Goal: Task Accomplishment & Management: Use online tool/utility

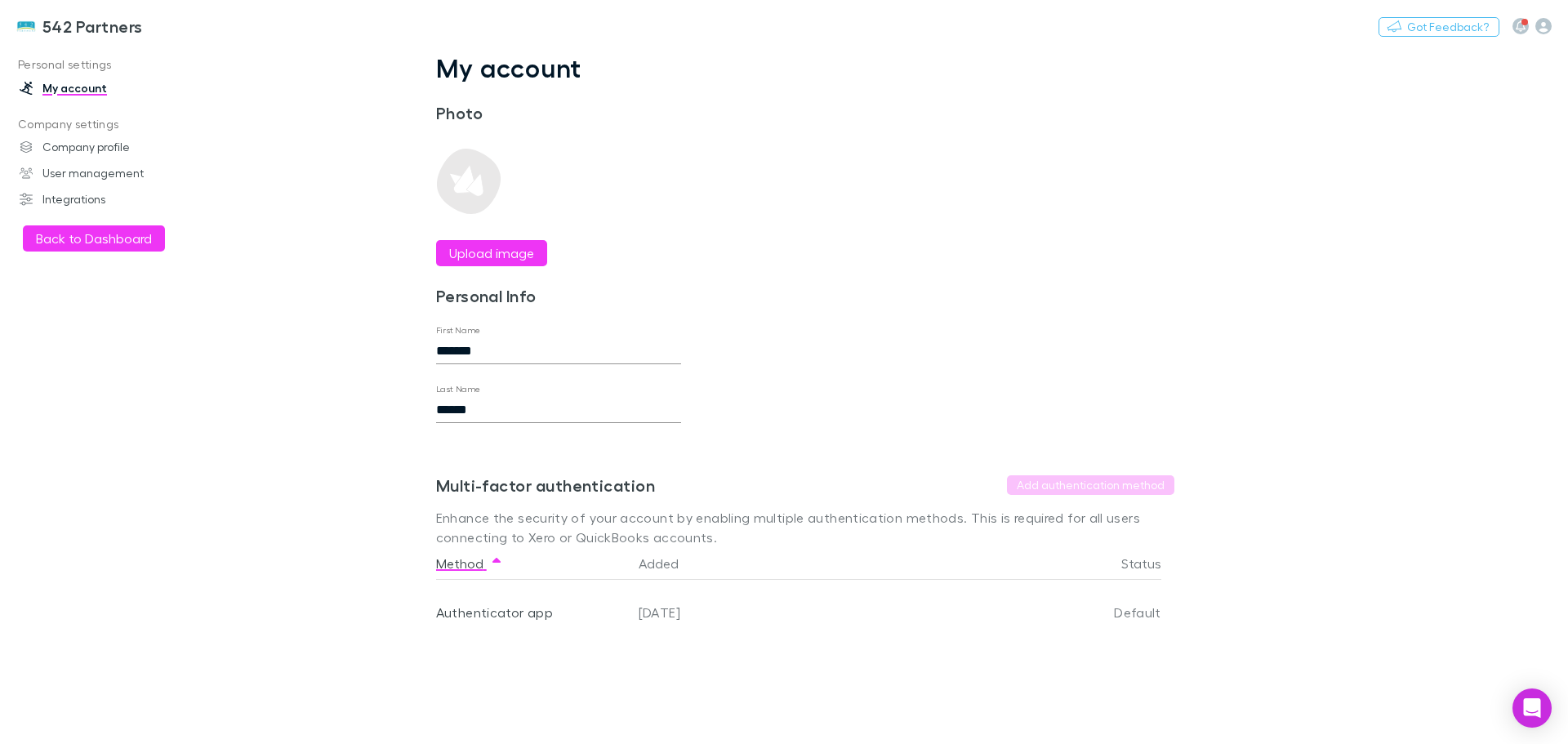
click at [61, 235] on button "Back to Dashboard" at bounding box center [94, 238] width 142 height 26
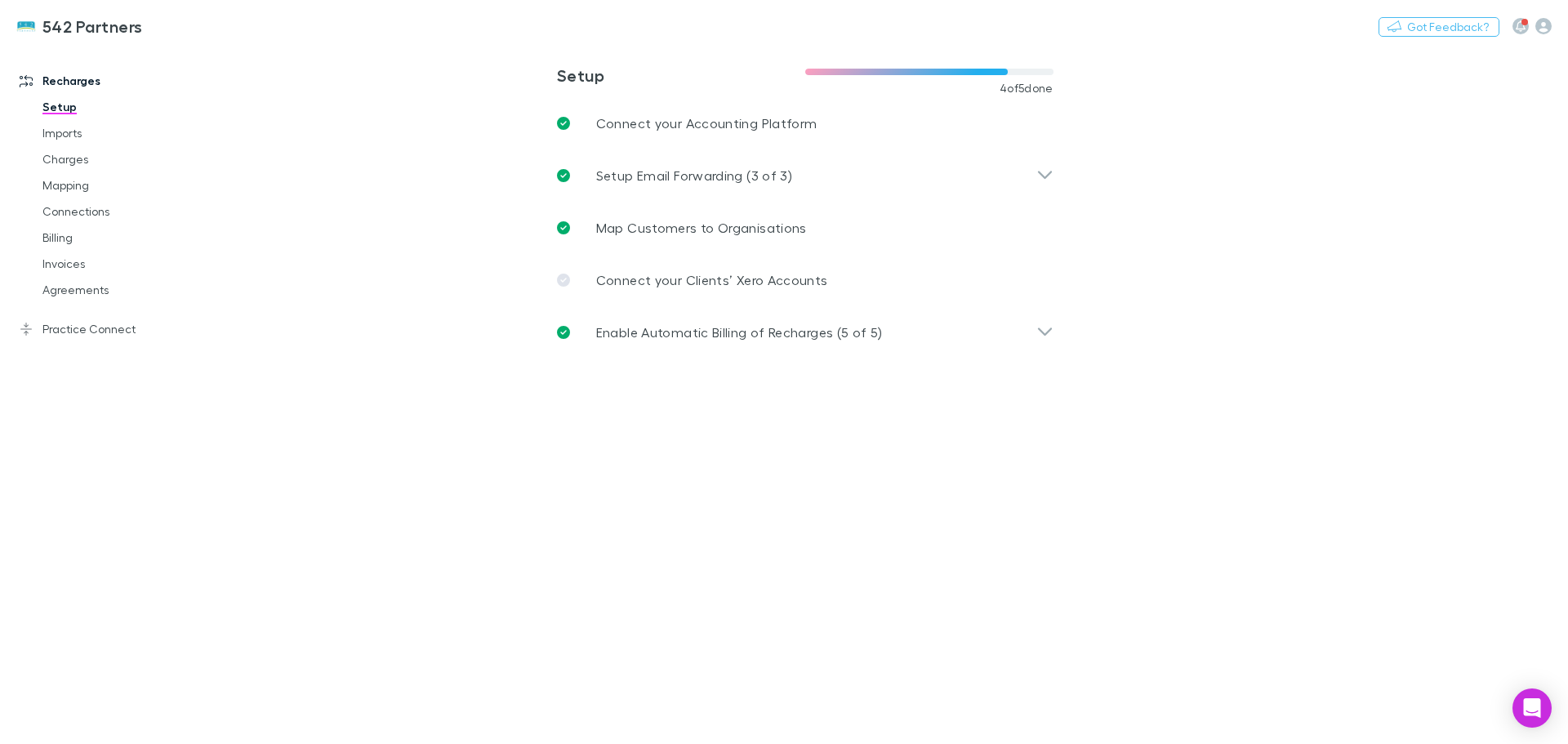
click at [72, 290] on link "Agreements" at bounding box center [123, 289] width 195 height 26
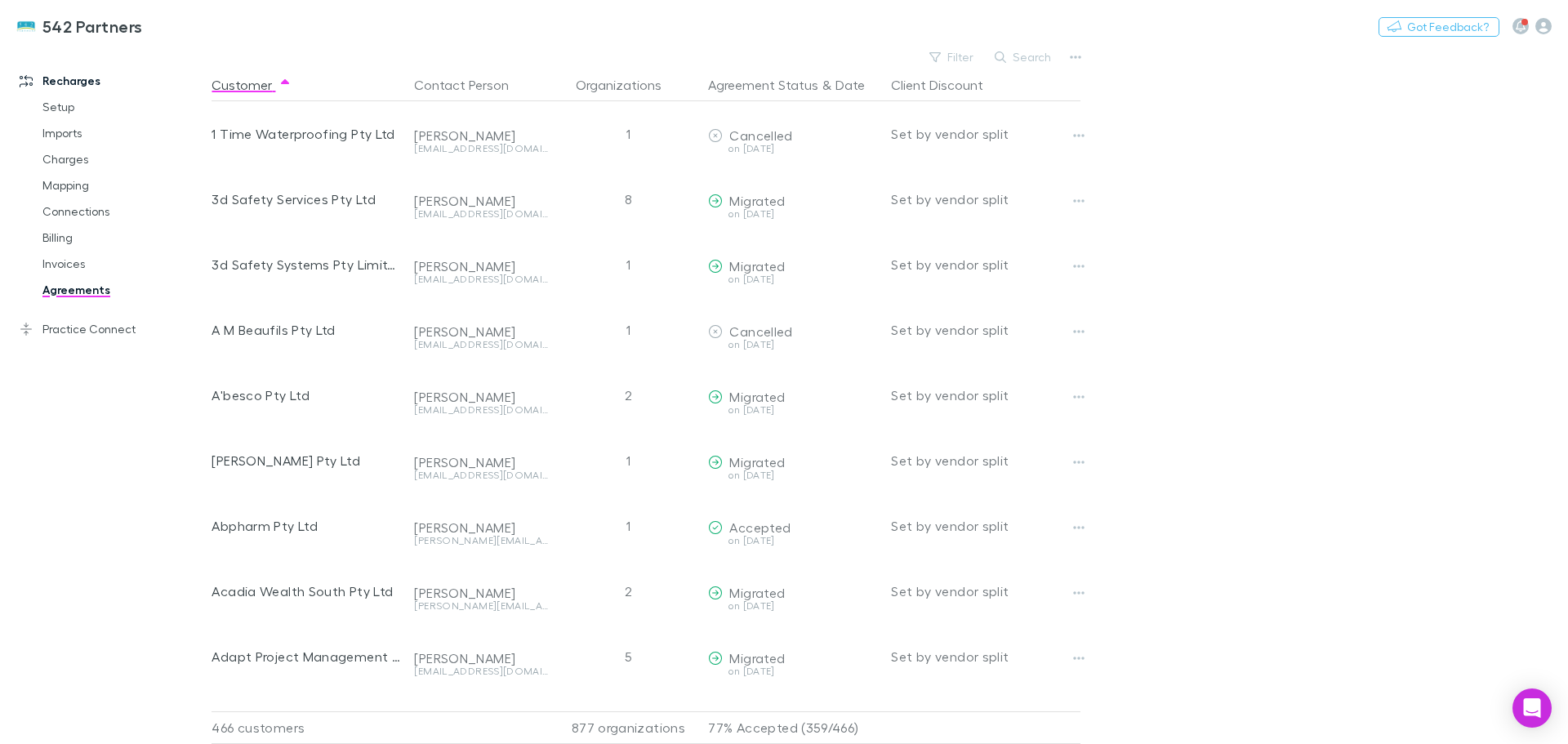
click at [950, 58] on button "Filter" at bounding box center [952, 57] width 62 height 20
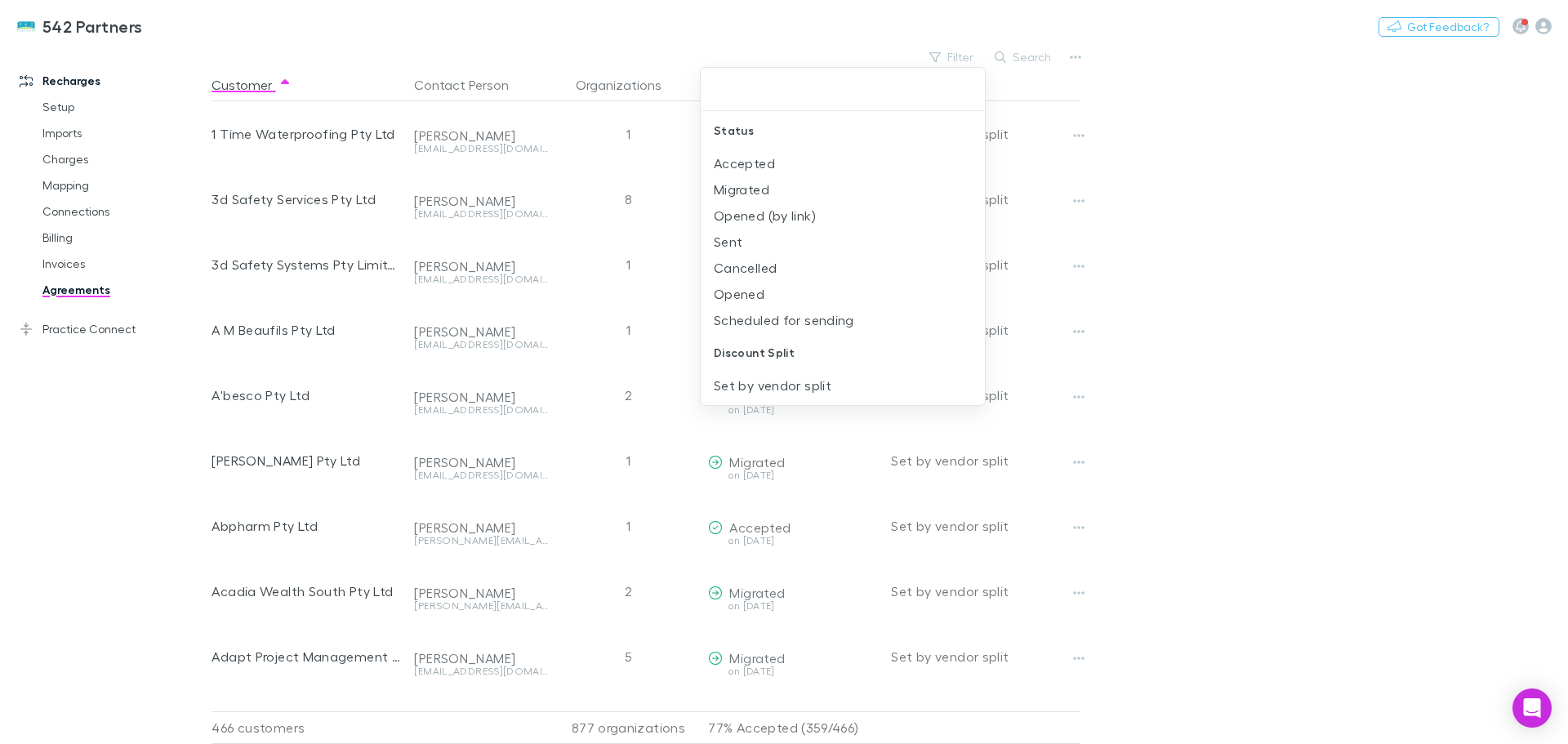
click at [61, 266] on div at bounding box center [784, 372] width 1568 height 744
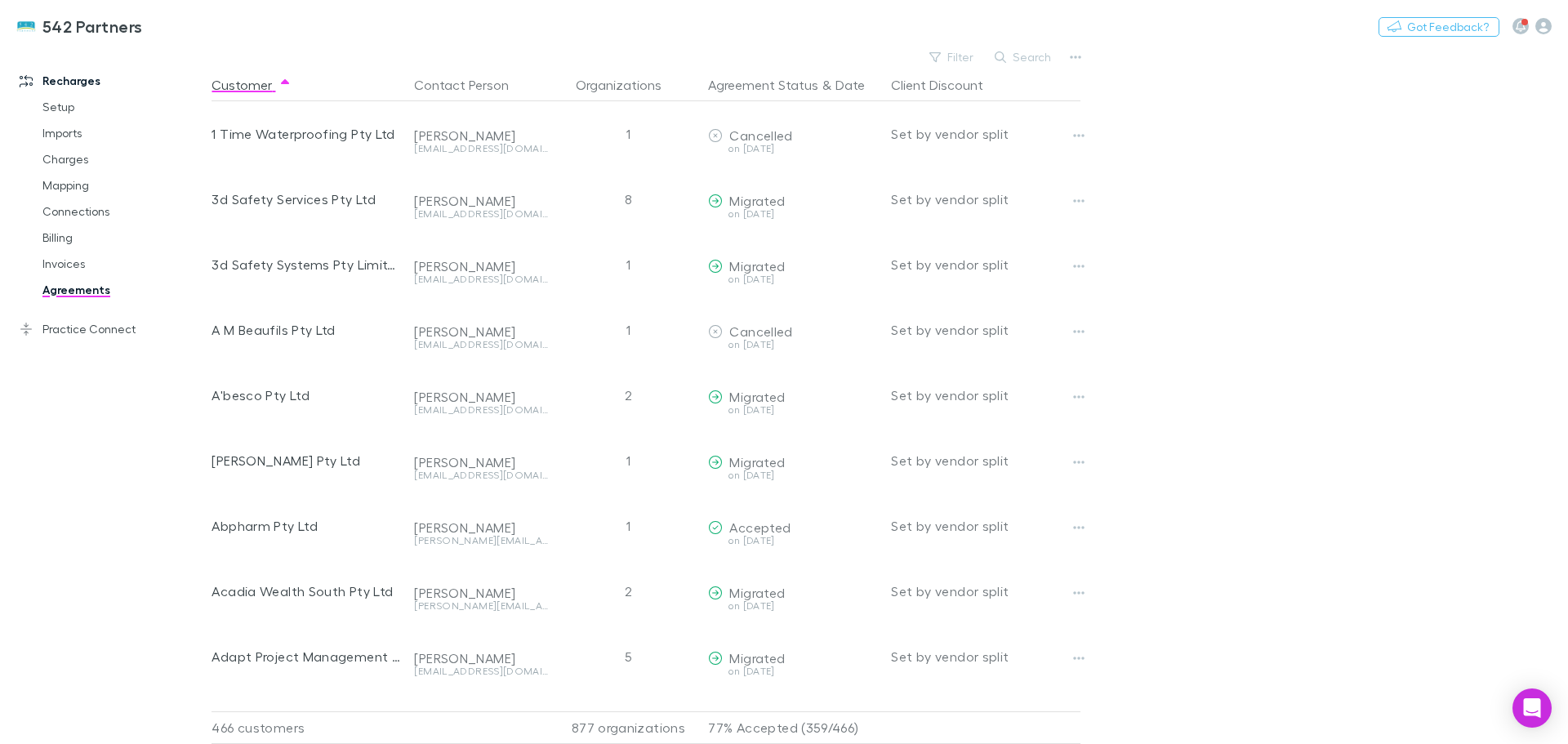
click at [65, 270] on link "Invoices" at bounding box center [123, 264] width 195 height 26
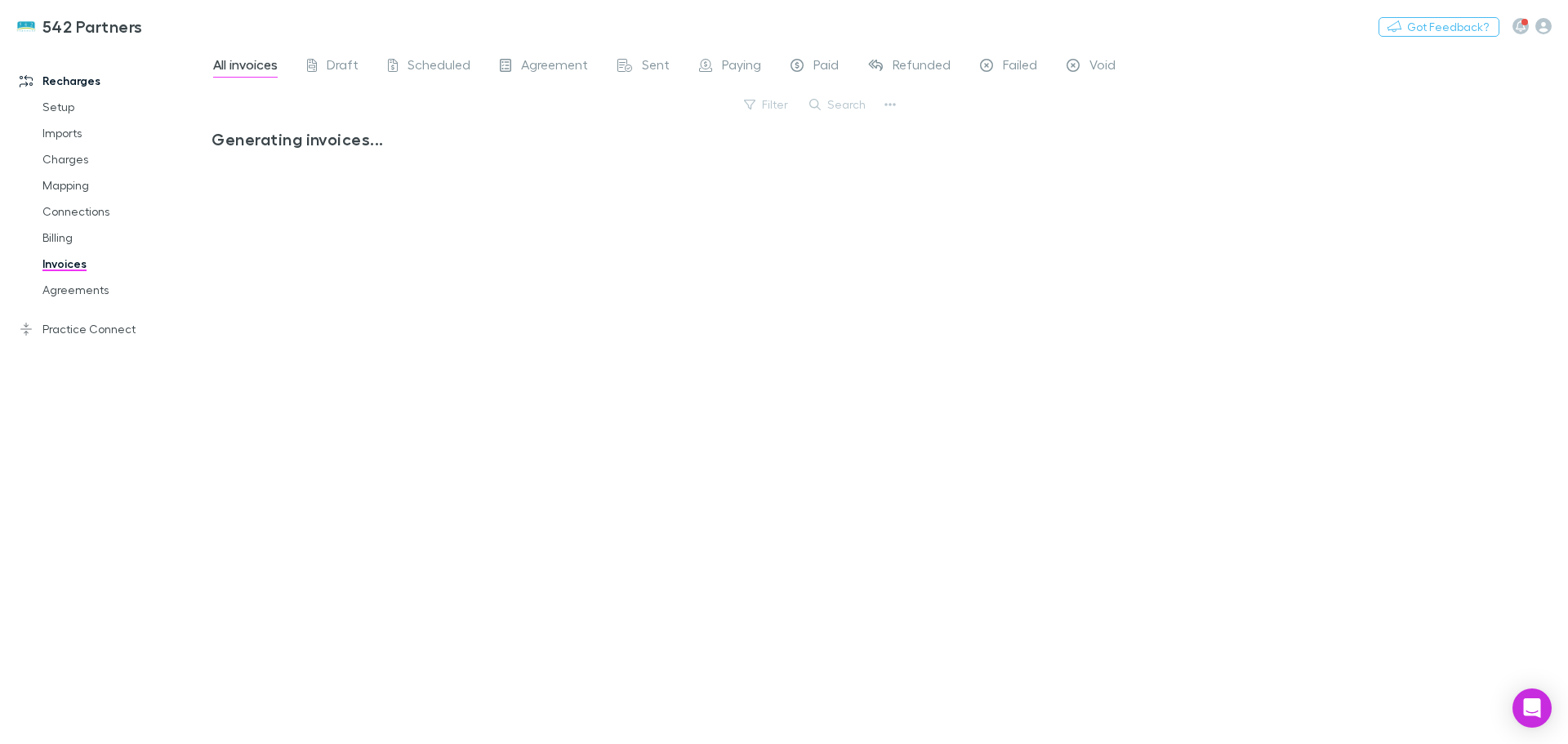
click at [54, 232] on link "Billing" at bounding box center [123, 237] width 195 height 26
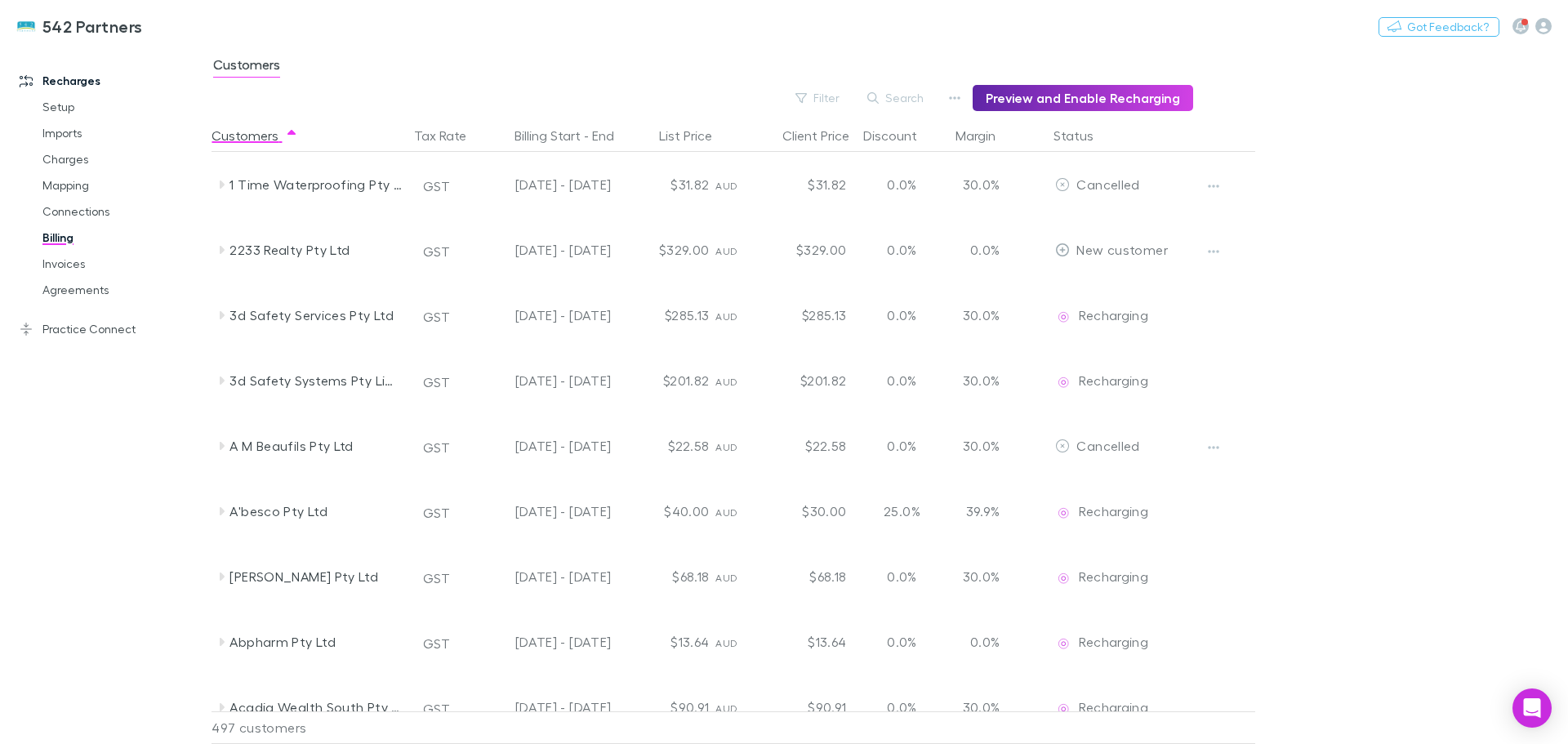
click at [828, 96] on button "Filter" at bounding box center [818, 98] width 62 height 20
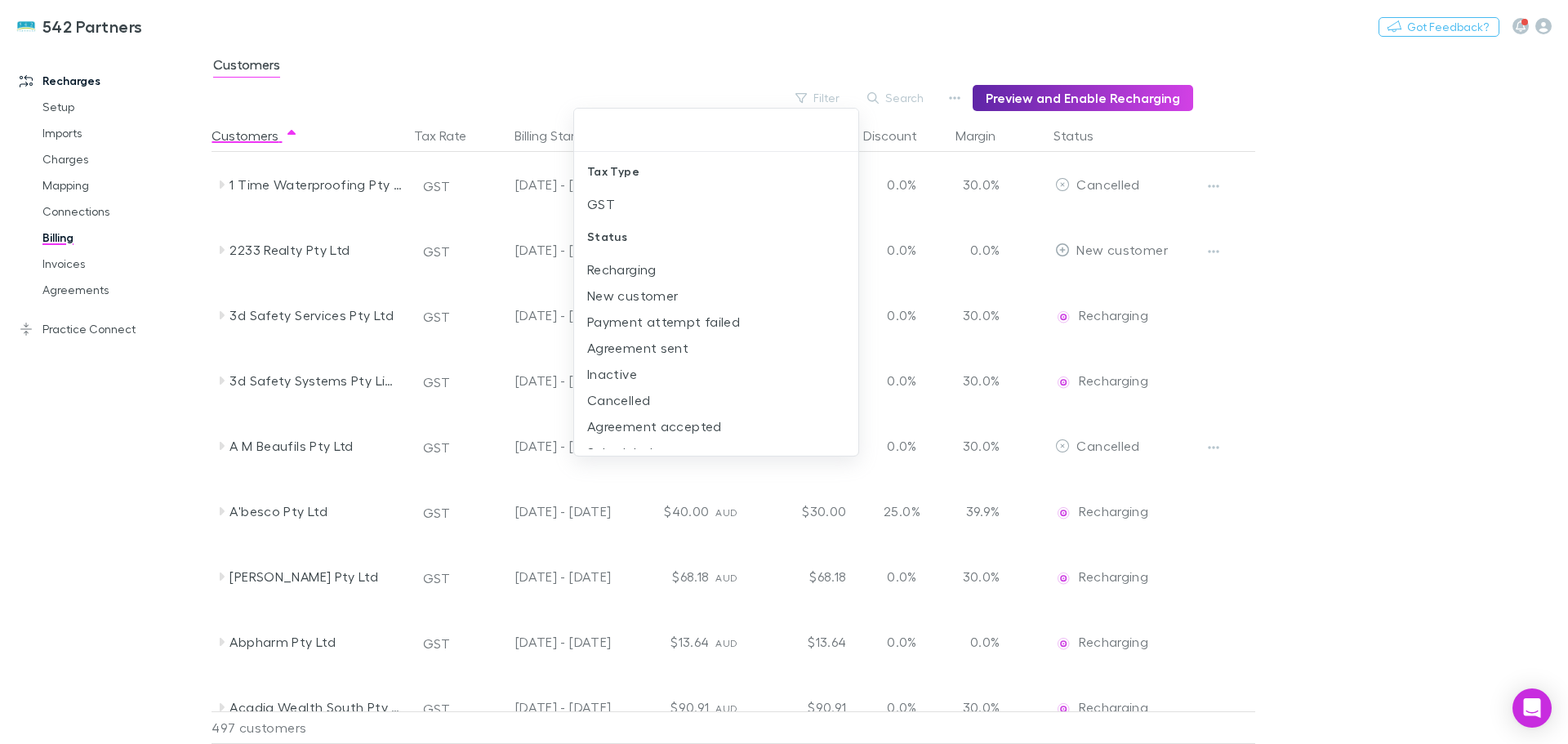
click at [634, 299] on li "New customer" at bounding box center [716, 295] width 284 height 26
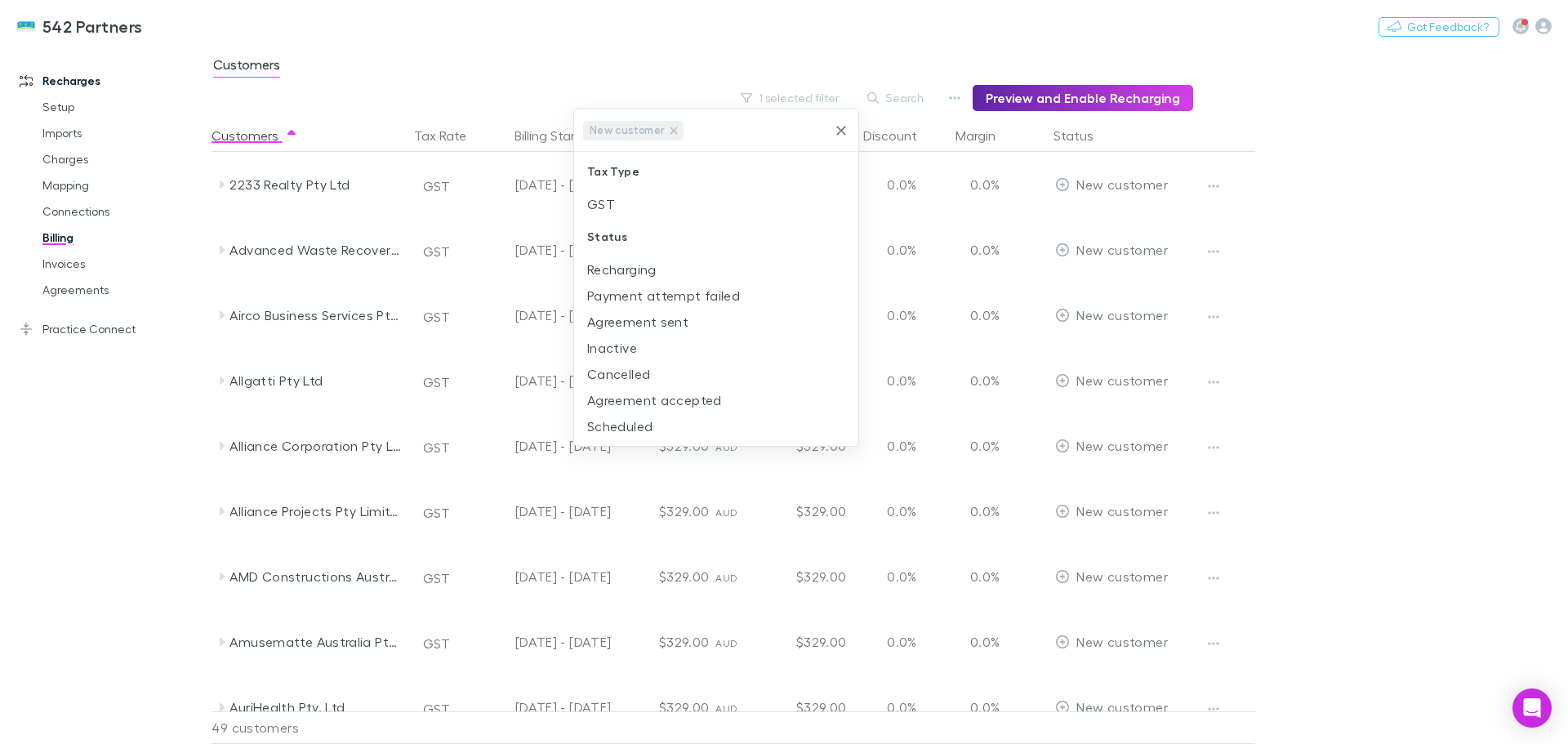
click at [120, 431] on div at bounding box center [784, 372] width 1568 height 744
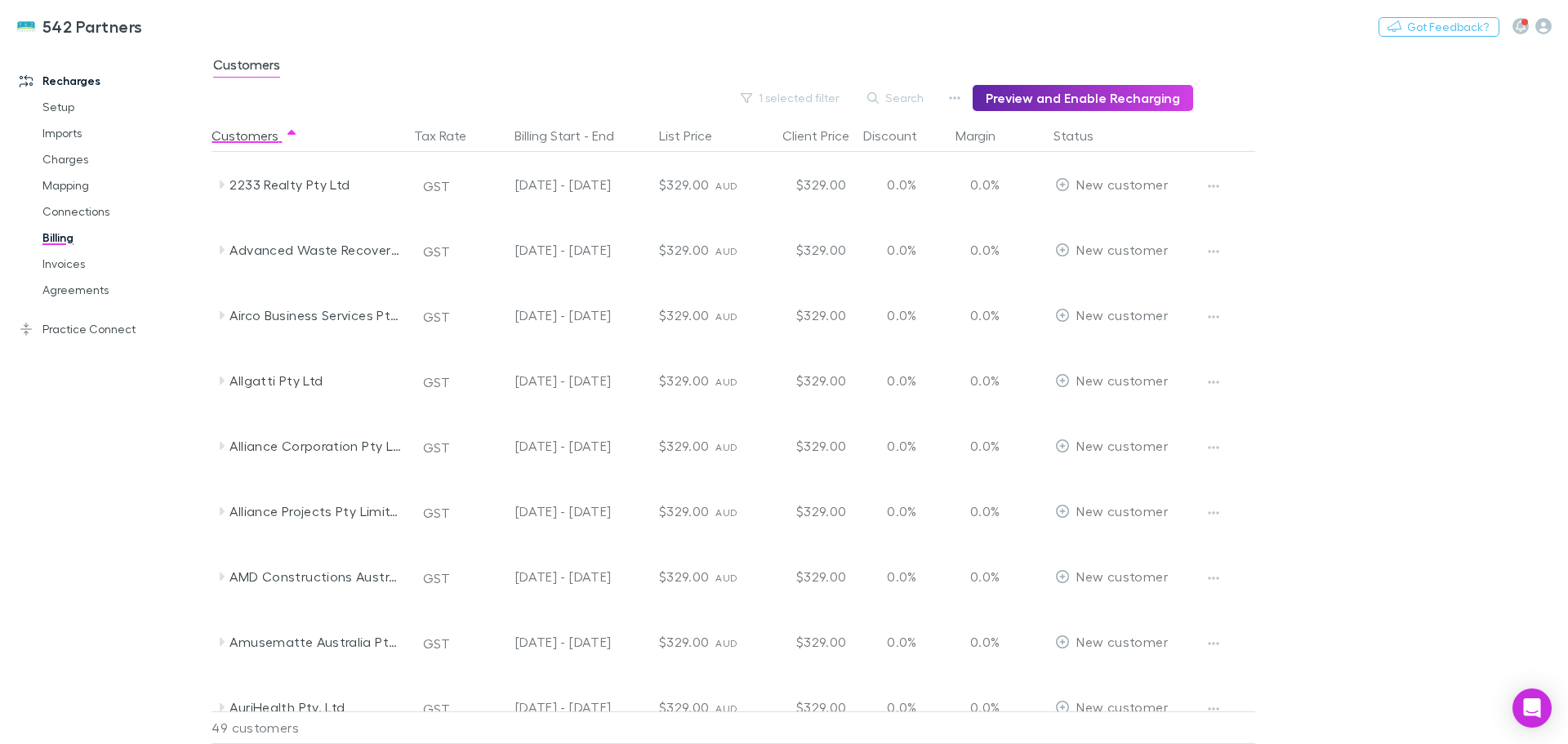
click at [224, 182] on icon at bounding box center [220, 184] width 13 height 13
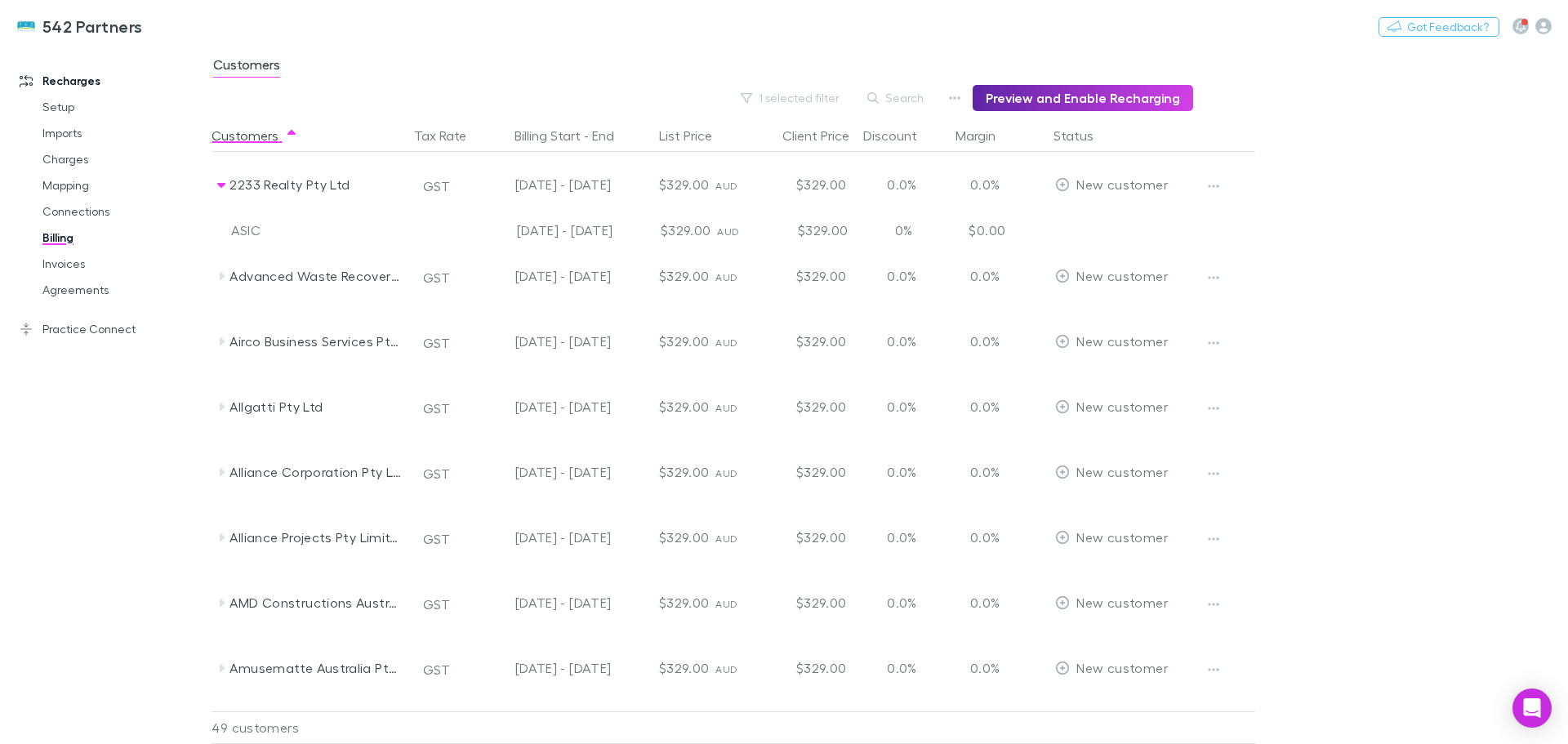
click at [221, 342] on icon at bounding box center [221, 341] width 5 height 8
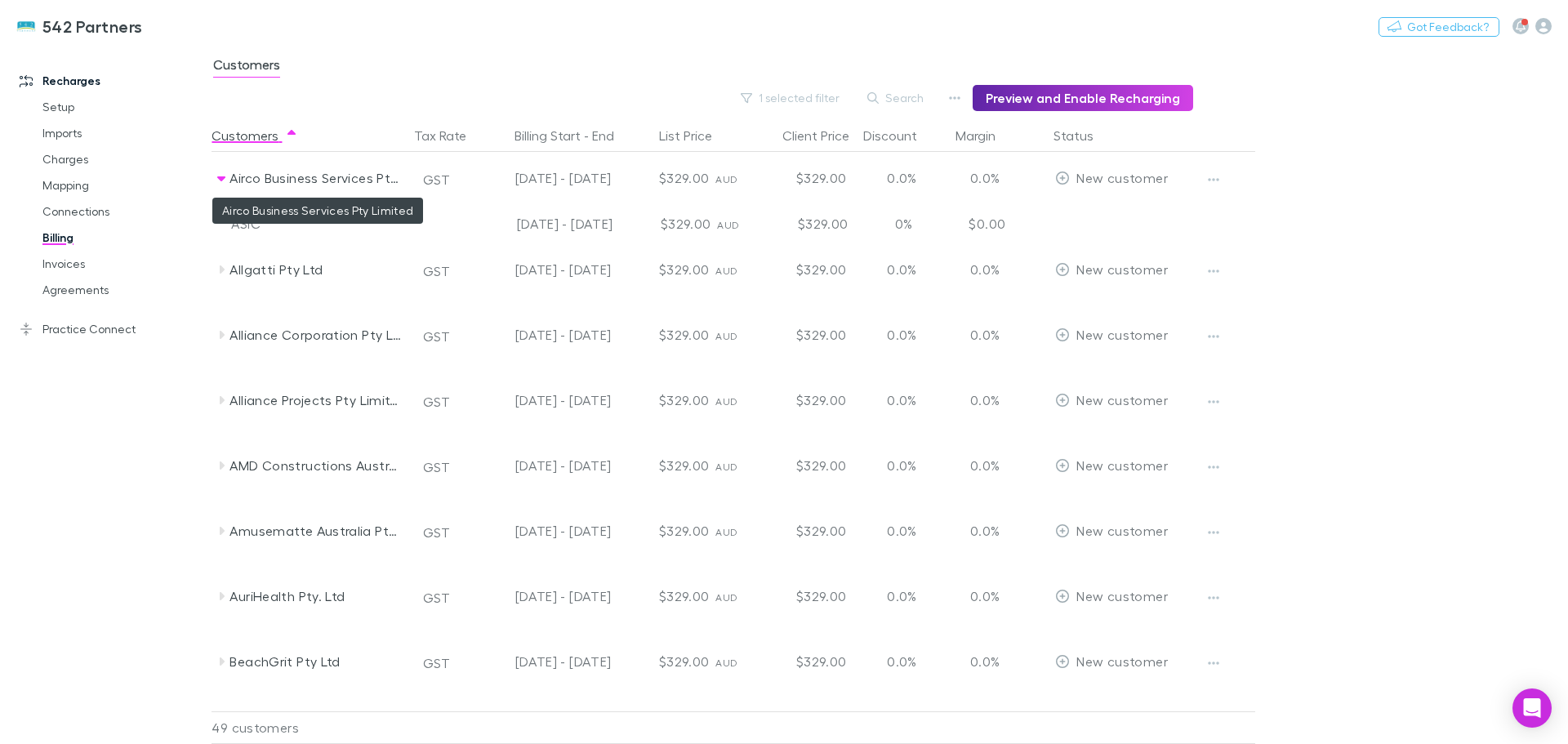
scroll to position [245, 0]
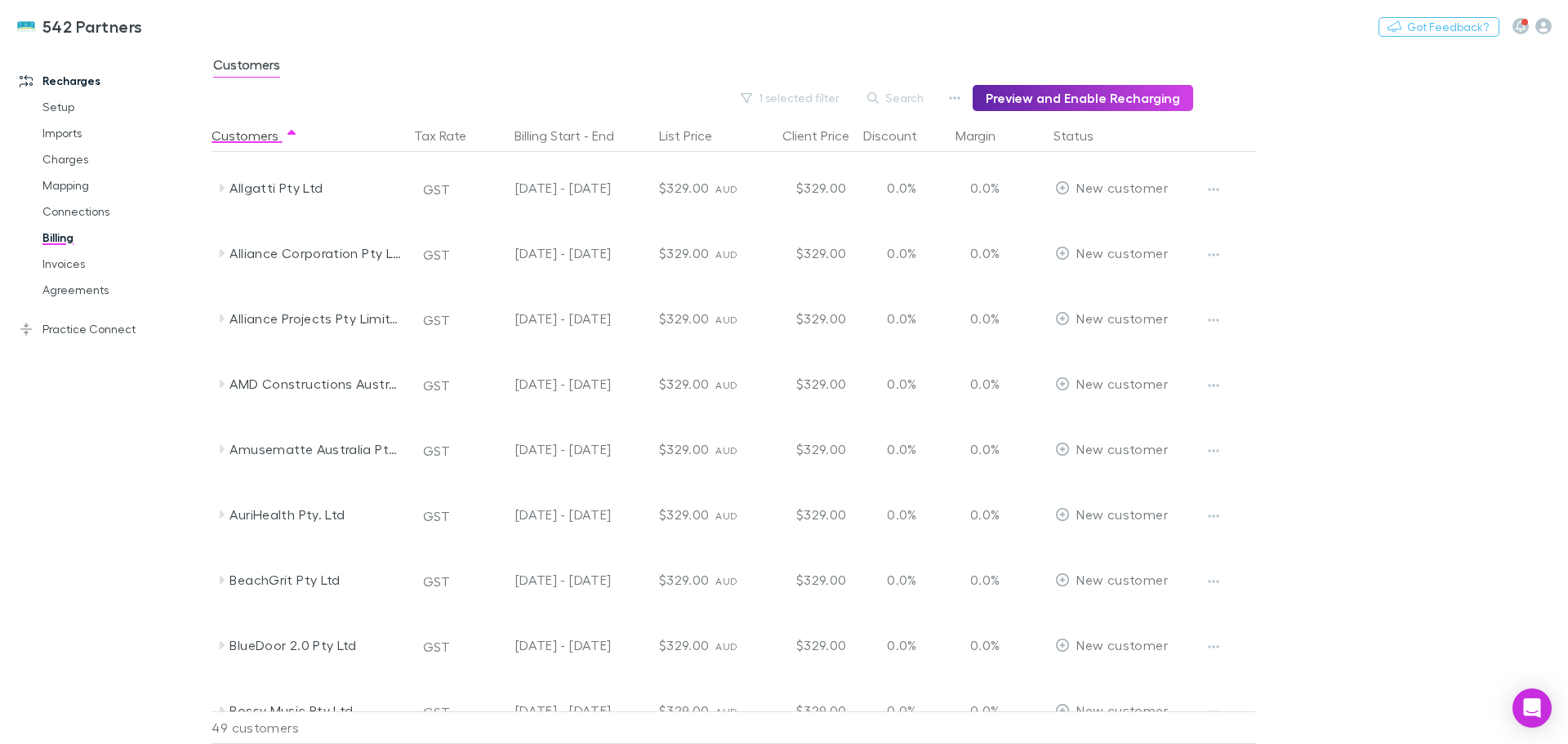
click at [220, 387] on icon at bounding box center [220, 383] width 13 height 13
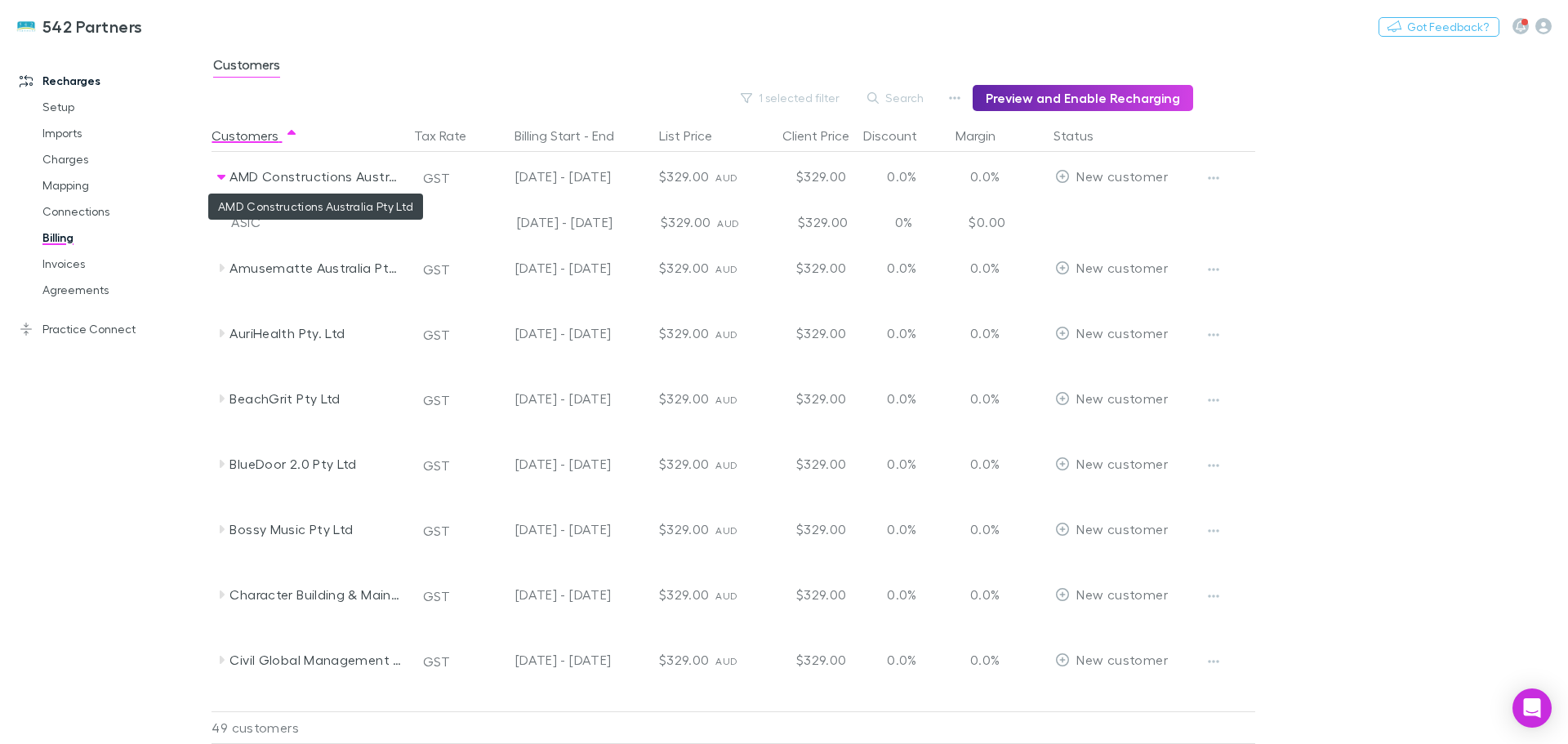
scroll to position [490, 0]
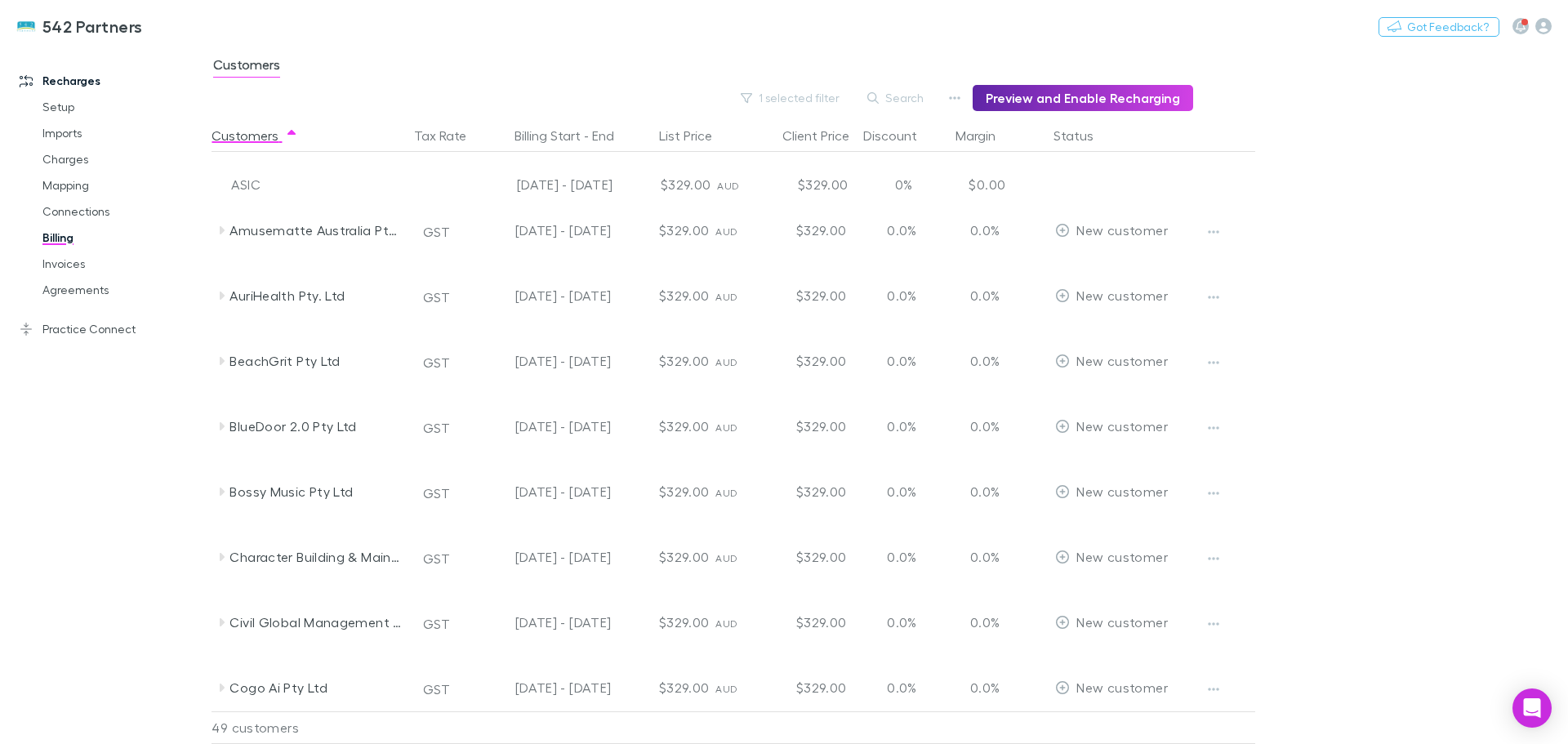
click at [218, 229] on icon at bounding box center [220, 229] width 13 height 13
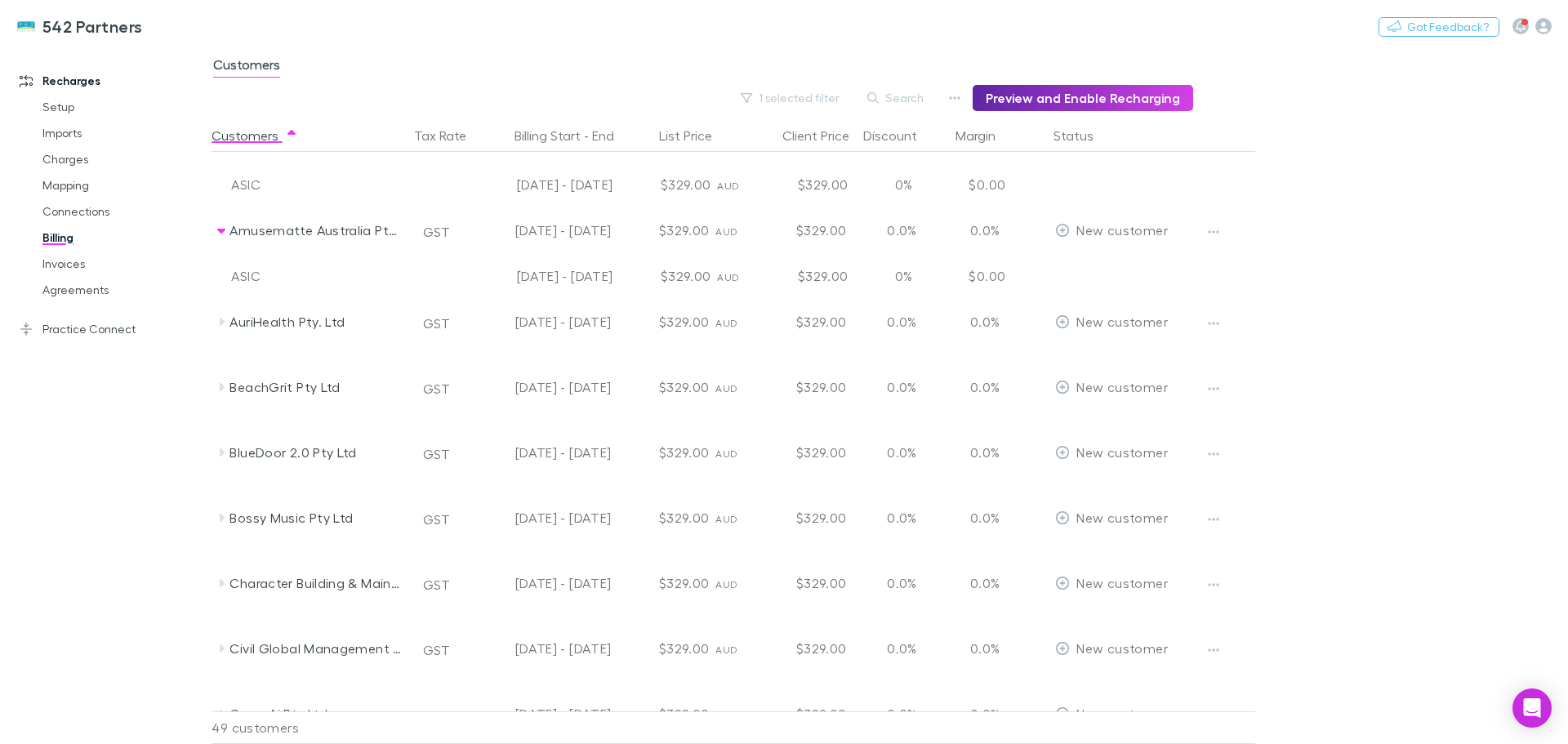
click at [845, 95] on button "1 selected filter" at bounding box center [791, 98] width 117 height 20
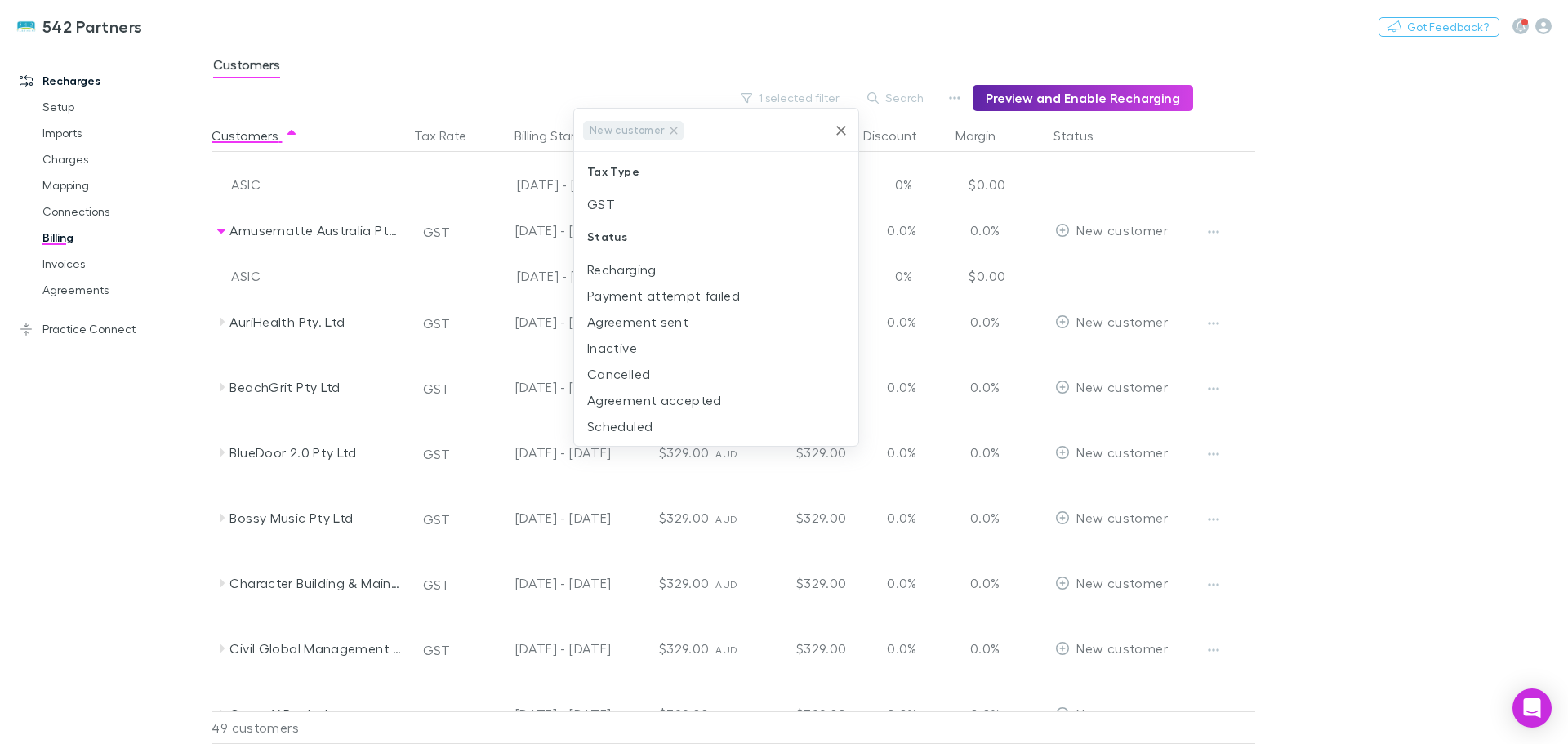
click at [841, 129] on icon "Clear" at bounding box center [841, 130] width 10 height 10
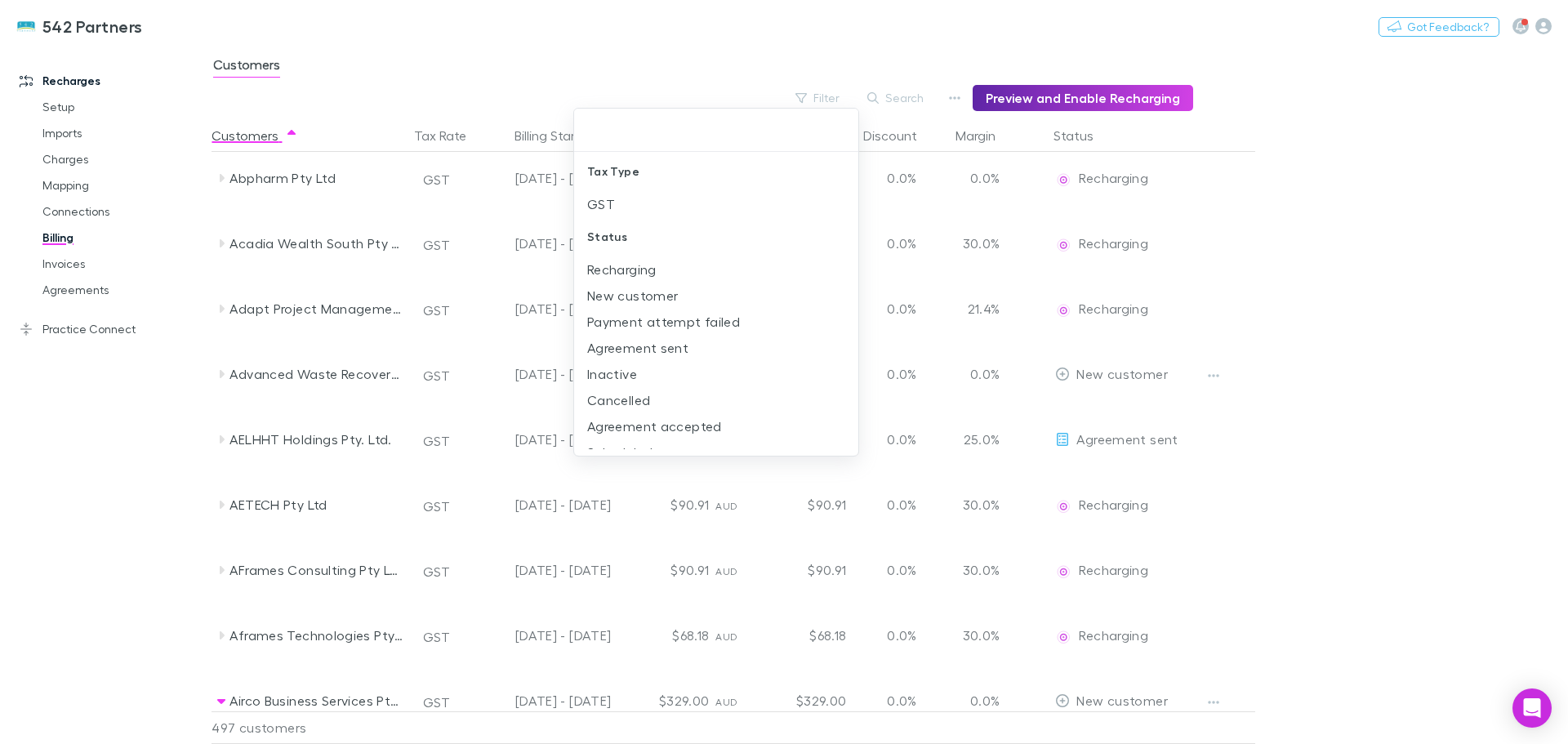
click at [914, 94] on div at bounding box center [784, 372] width 1568 height 744
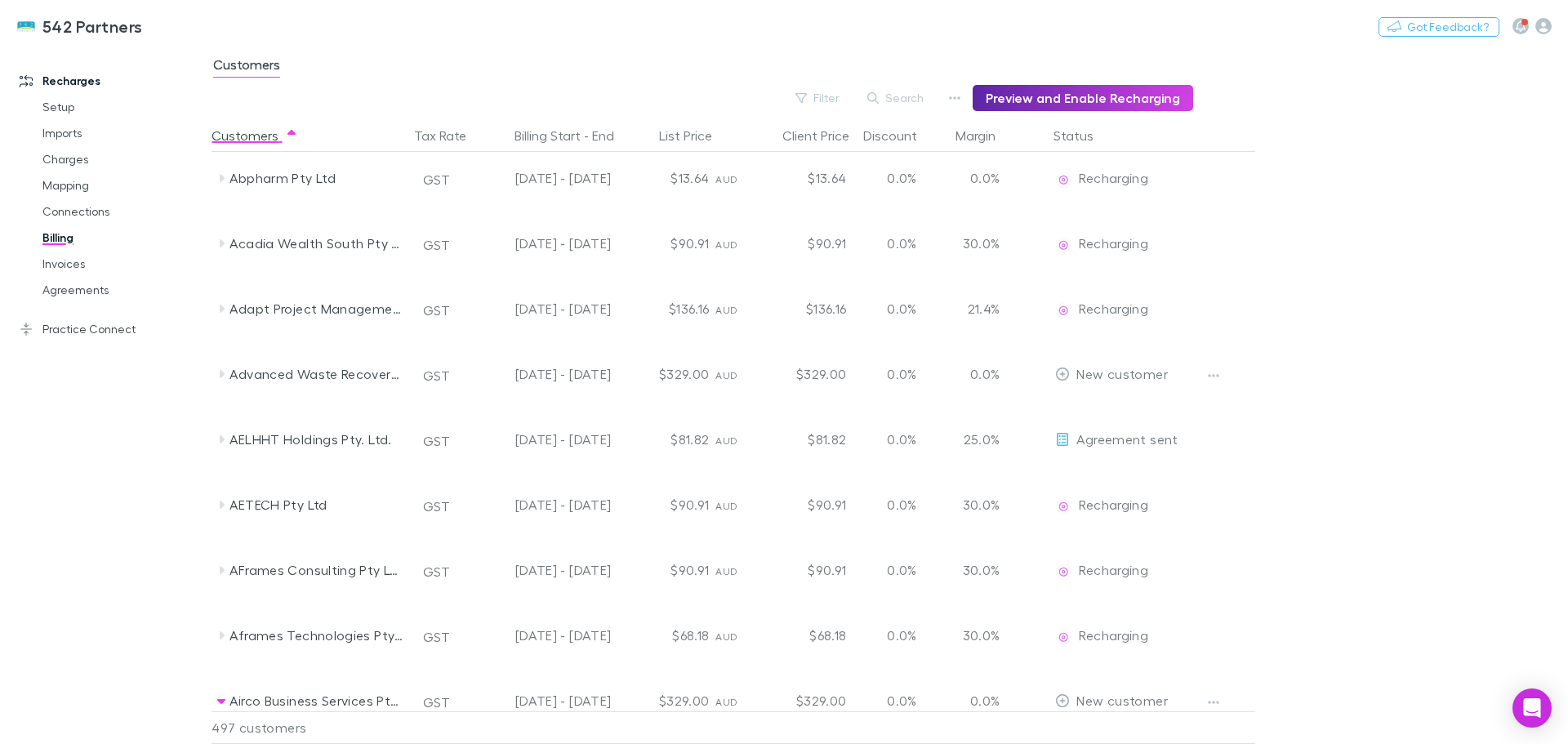
click at [914, 94] on button "Search" at bounding box center [896, 98] width 74 height 20
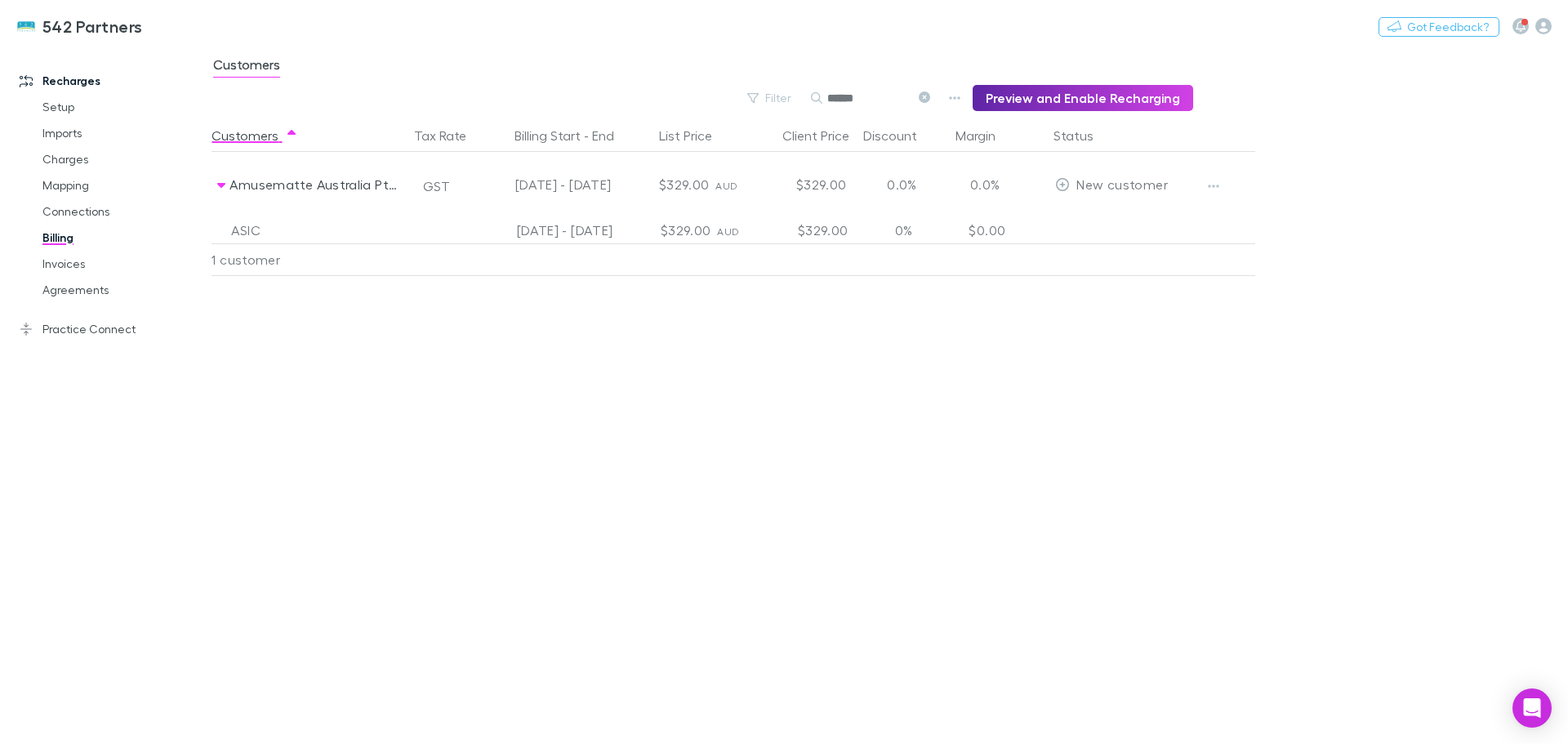
type input "******"
click at [222, 182] on icon at bounding box center [220, 184] width 13 height 13
click at [220, 185] on icon at bounding box center [221, 185] width 5 height 8
click at [930, 96] on icon at bounding box center [924, 98] width 12 height 12
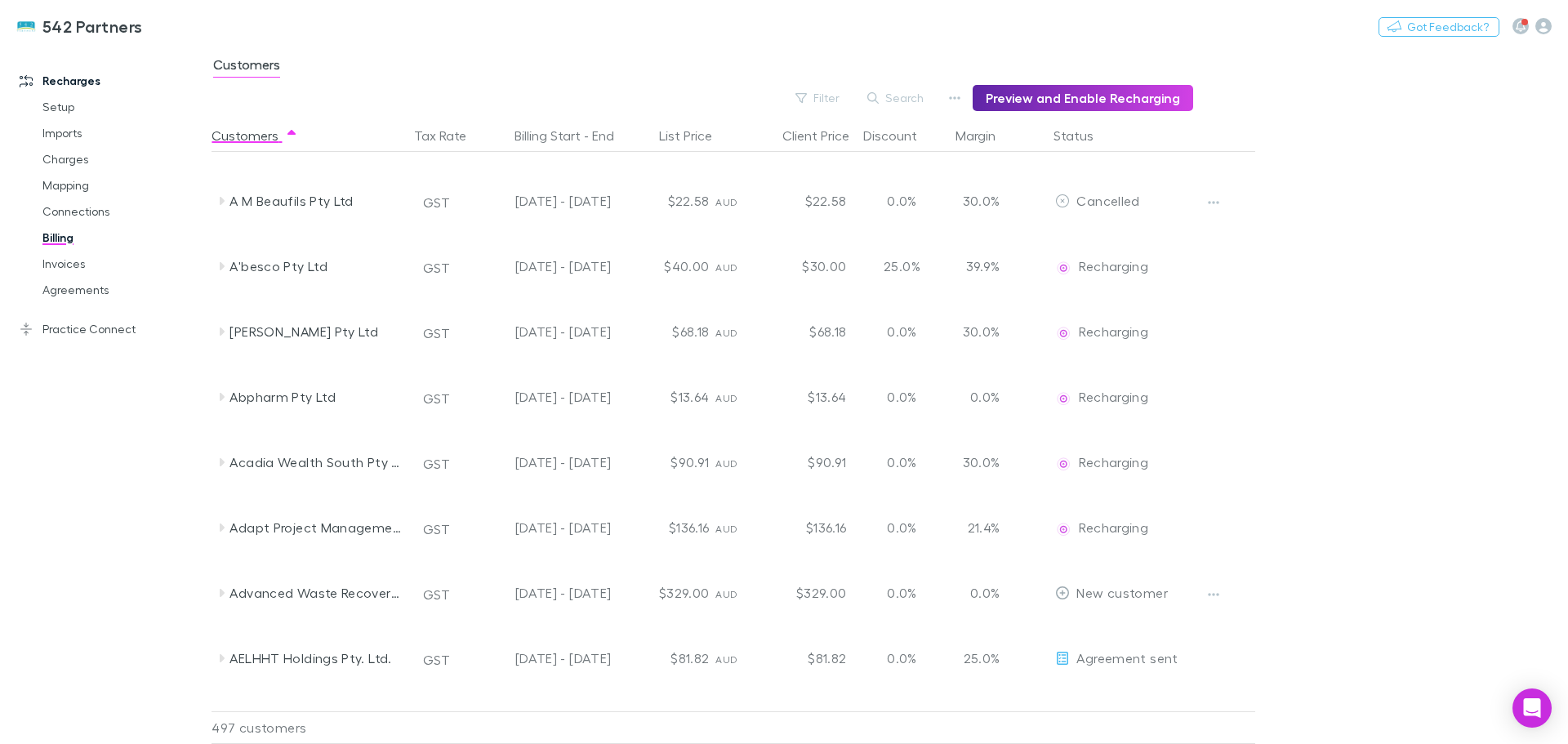
scroll to position [326, 0]
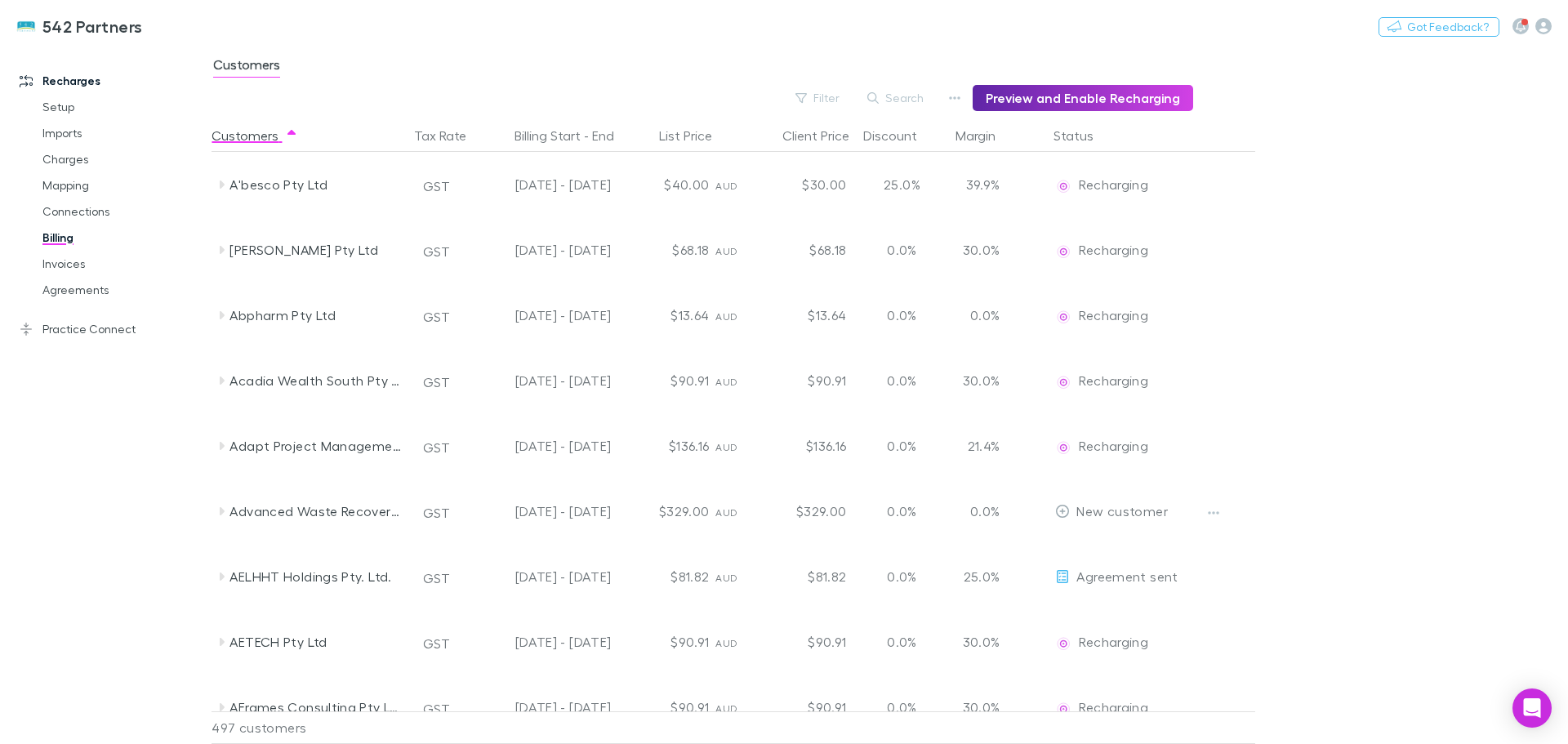
click at [222, 313] on icon at bounding box center [221, 315] width 5 height 8
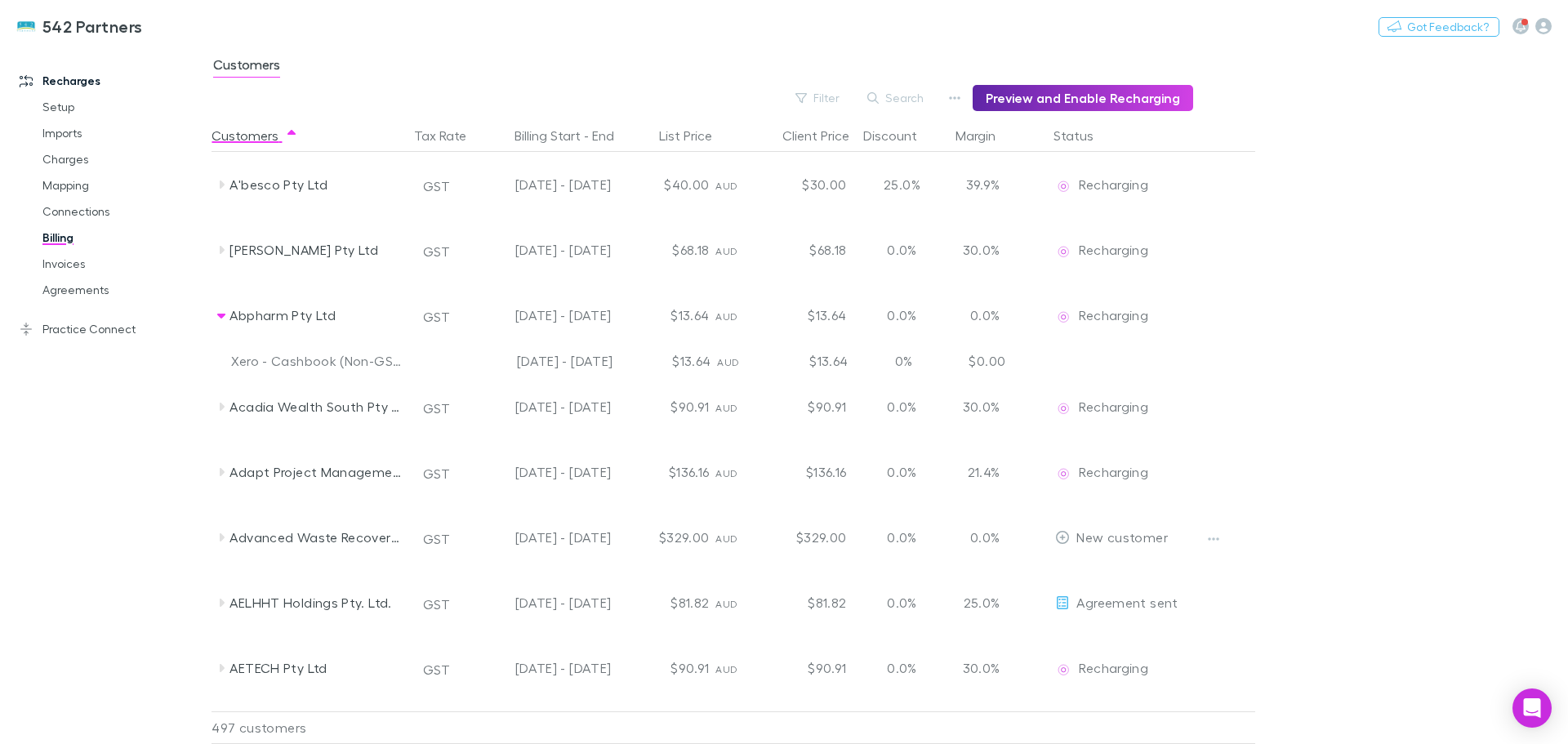
click at [837, 98] on button "Filter" at bounding box center [818, 98] width 62 height 20
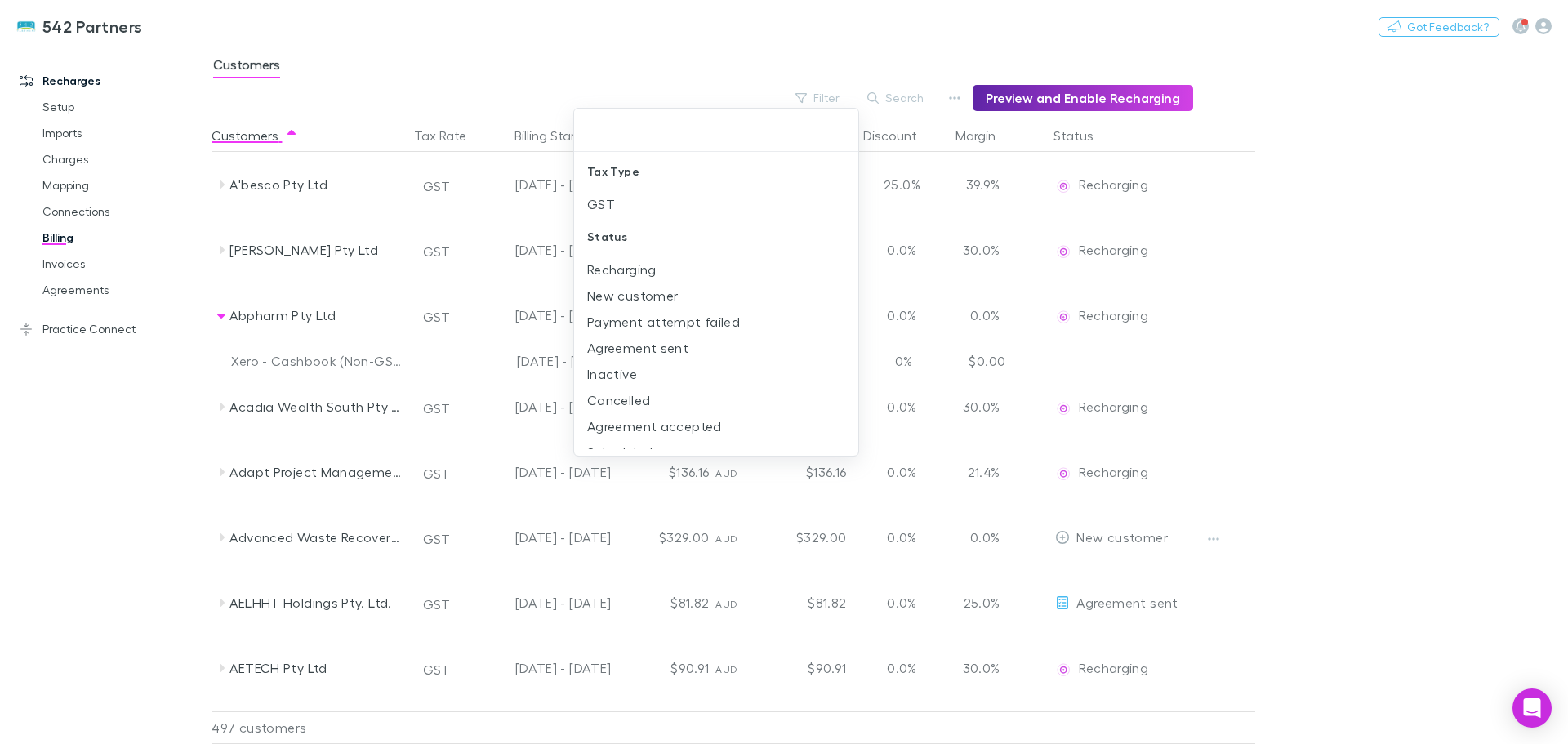
click at [623, 289] on li "New customer" at bounding box center [716, 295] width 284 height 26
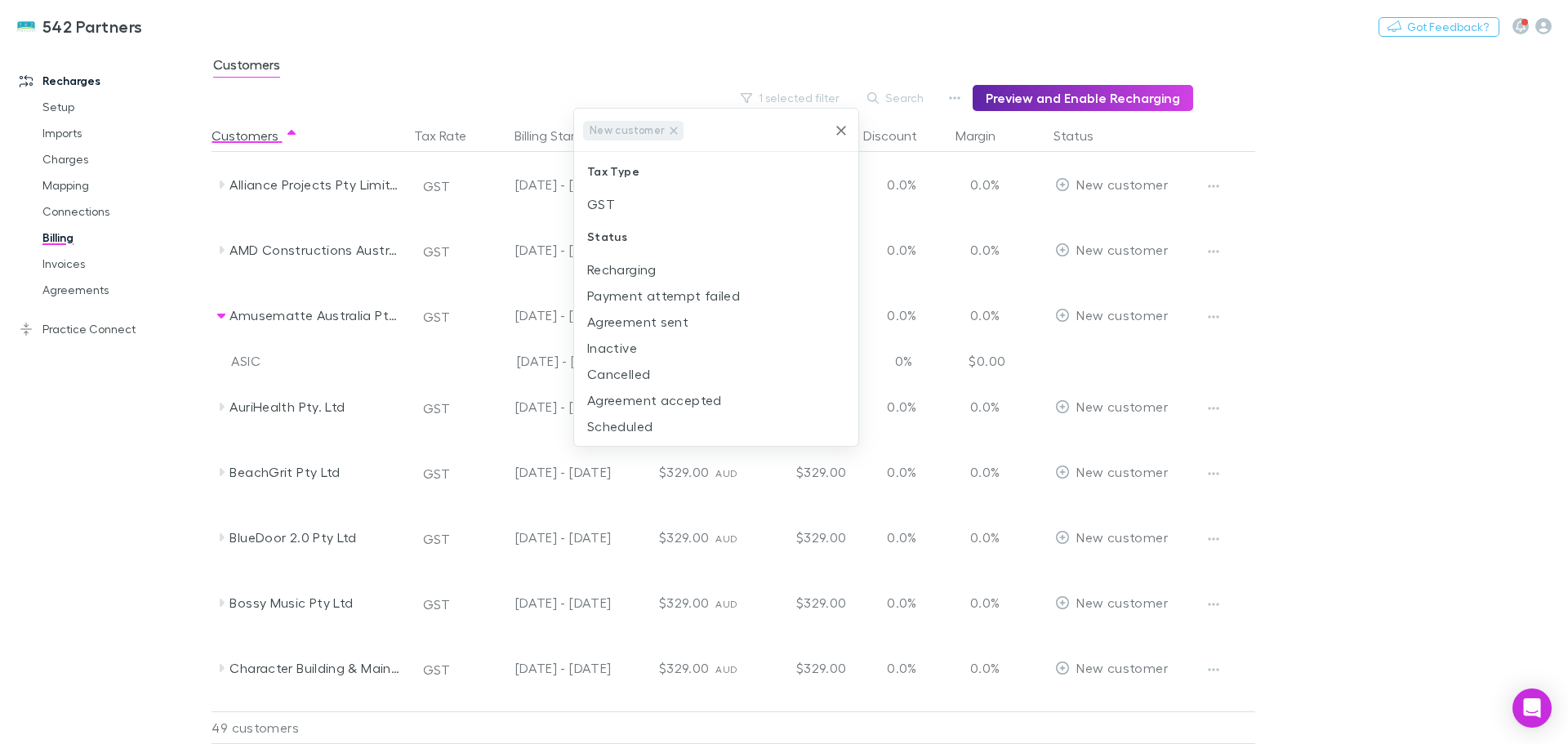
click at [219, 602] on div at bounding box center [784, 372] width 1568 height 744
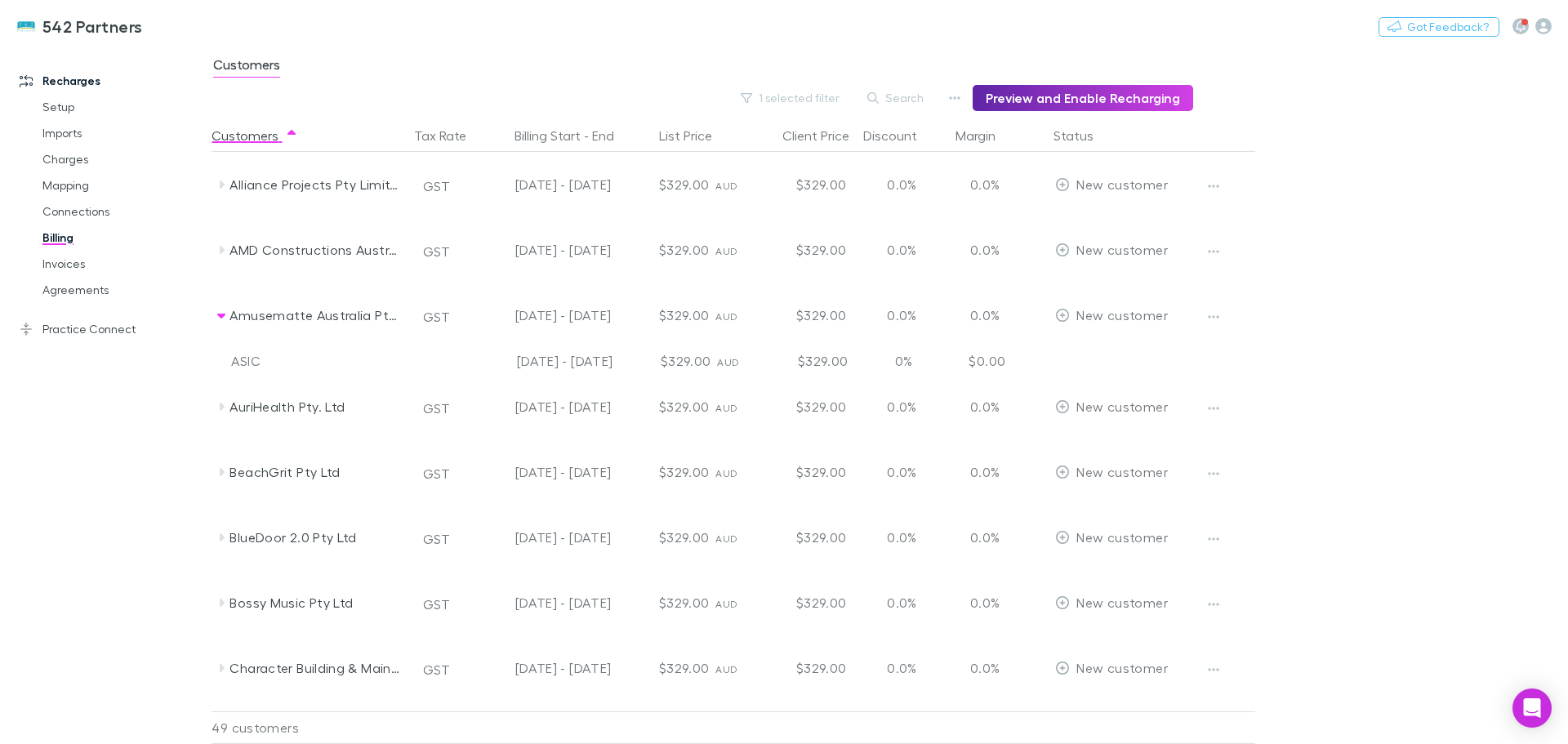
click at [221, 603] on icon at bounding box center [221, 603] width 5 height 8
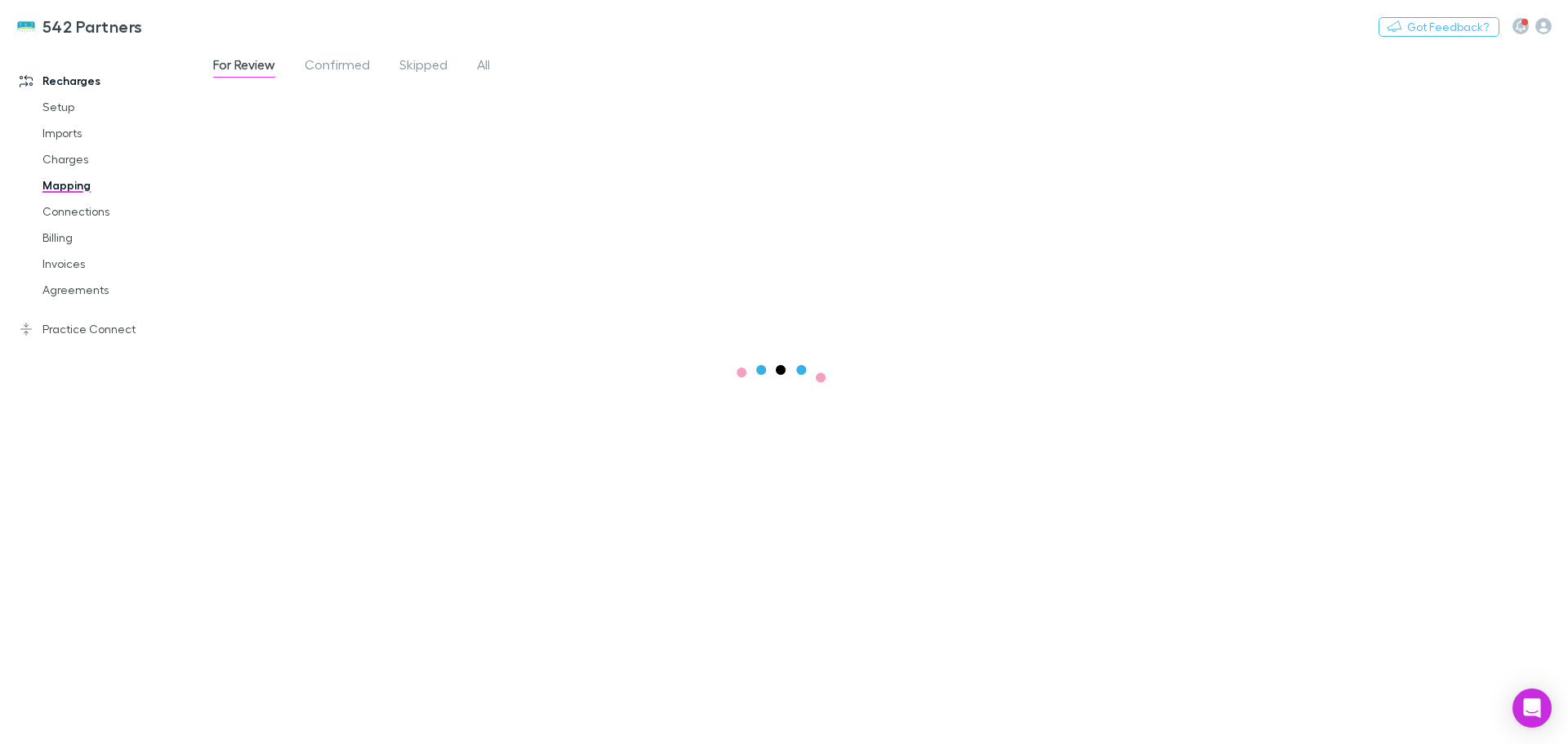
click at [490, 61] on span "All" at bounding box center [482, 66] width 13 height 21
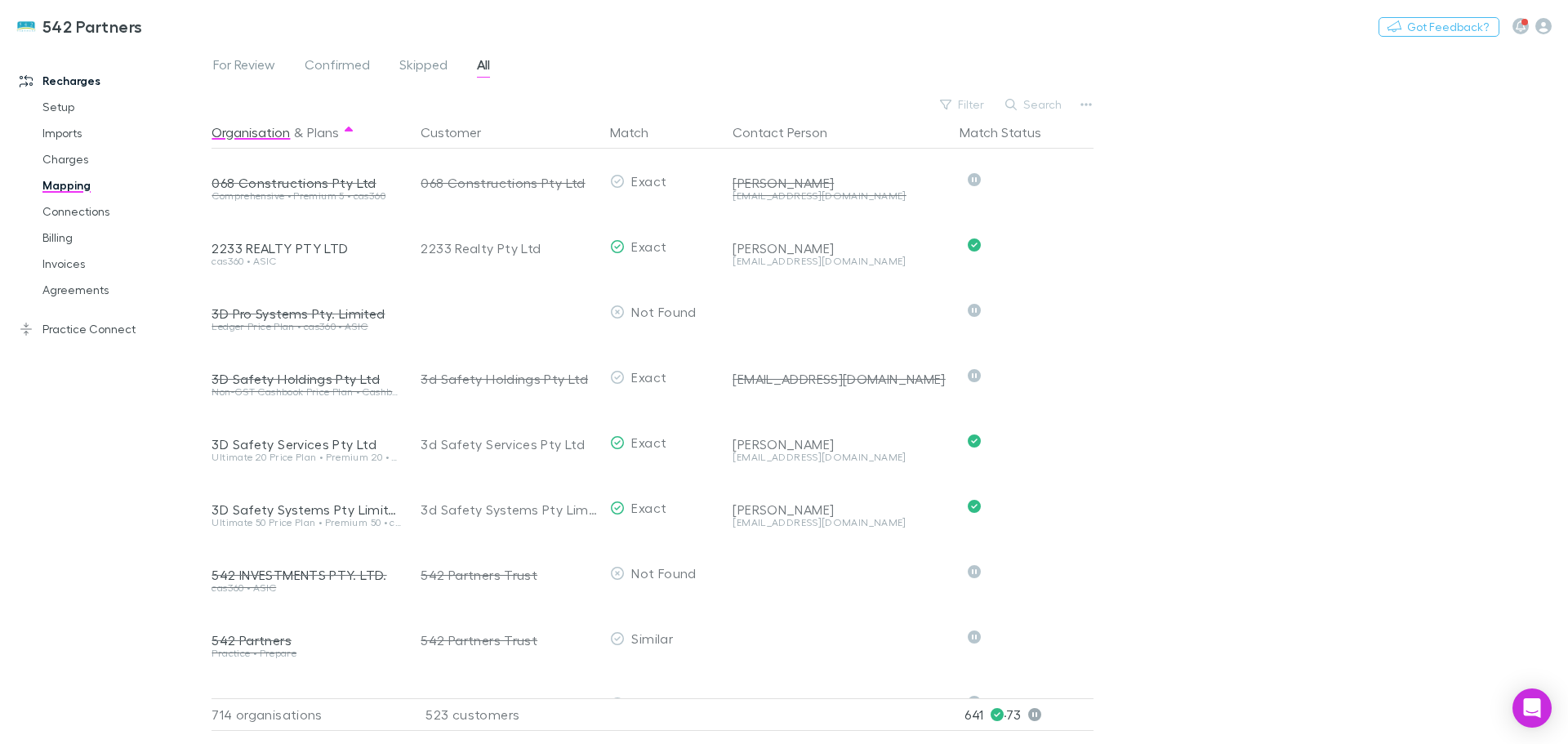
click at [1031, 108] on button "Search" at bounding box center [1034, 105] width 74 height 20
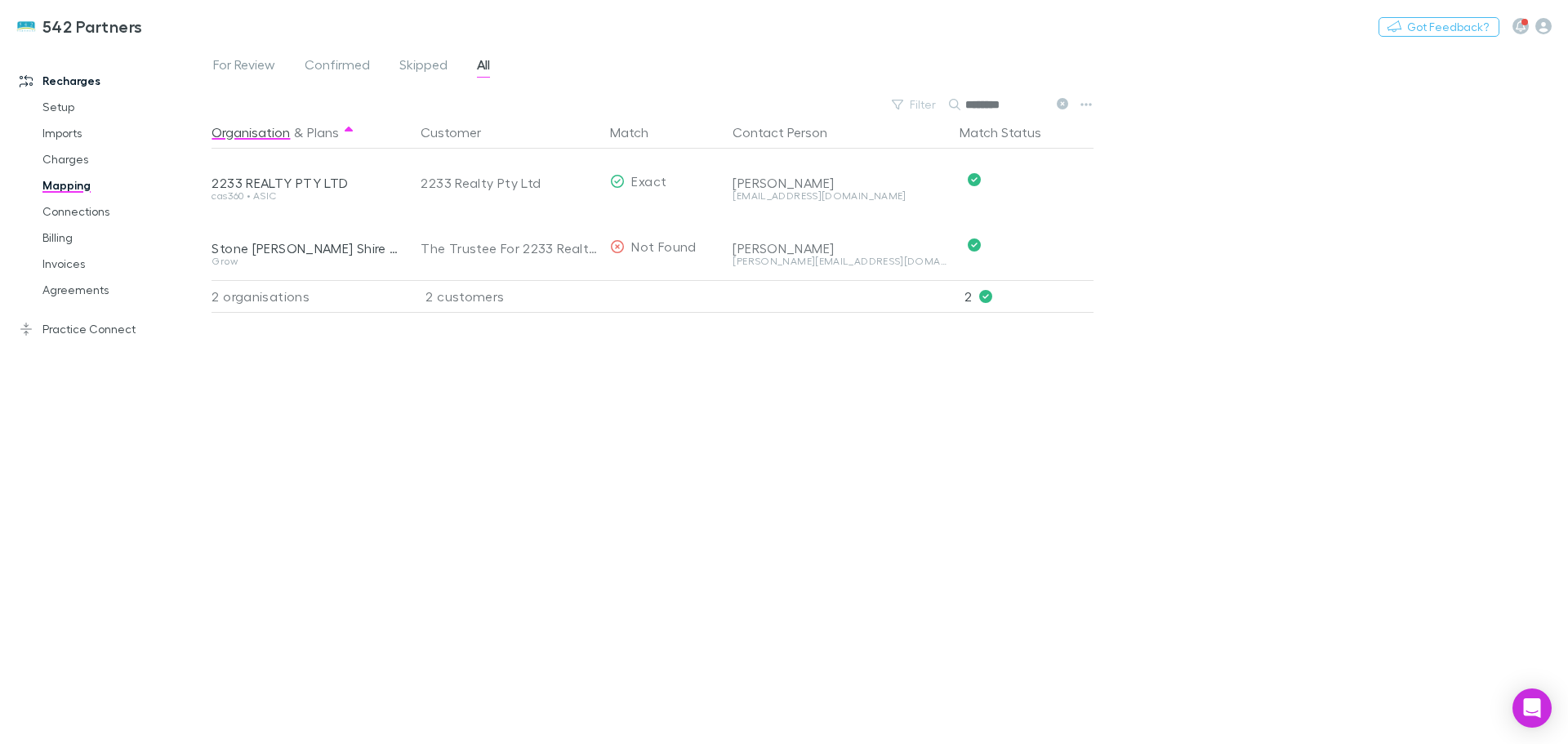
drag, startPoint x: 1005, startPoint y: 104, endPoint x: 966, endPoint y: 100, distance: 39.2
click at [966, 100] on input "********" at bounding box center [1005, 104] width 82 height 23
drag, startPoint x: 1040, startPoint y: 104, endPoint x: 951, endPoint y: 97, distance: 89.3
click at [951, 97] on div "**********" at bounding box center [1010, 105] width 123 height 20
drag, startPoint x: 1005, startPoint y: 107, endPoint x: 939, endPoint y: 93, distance: 67.5
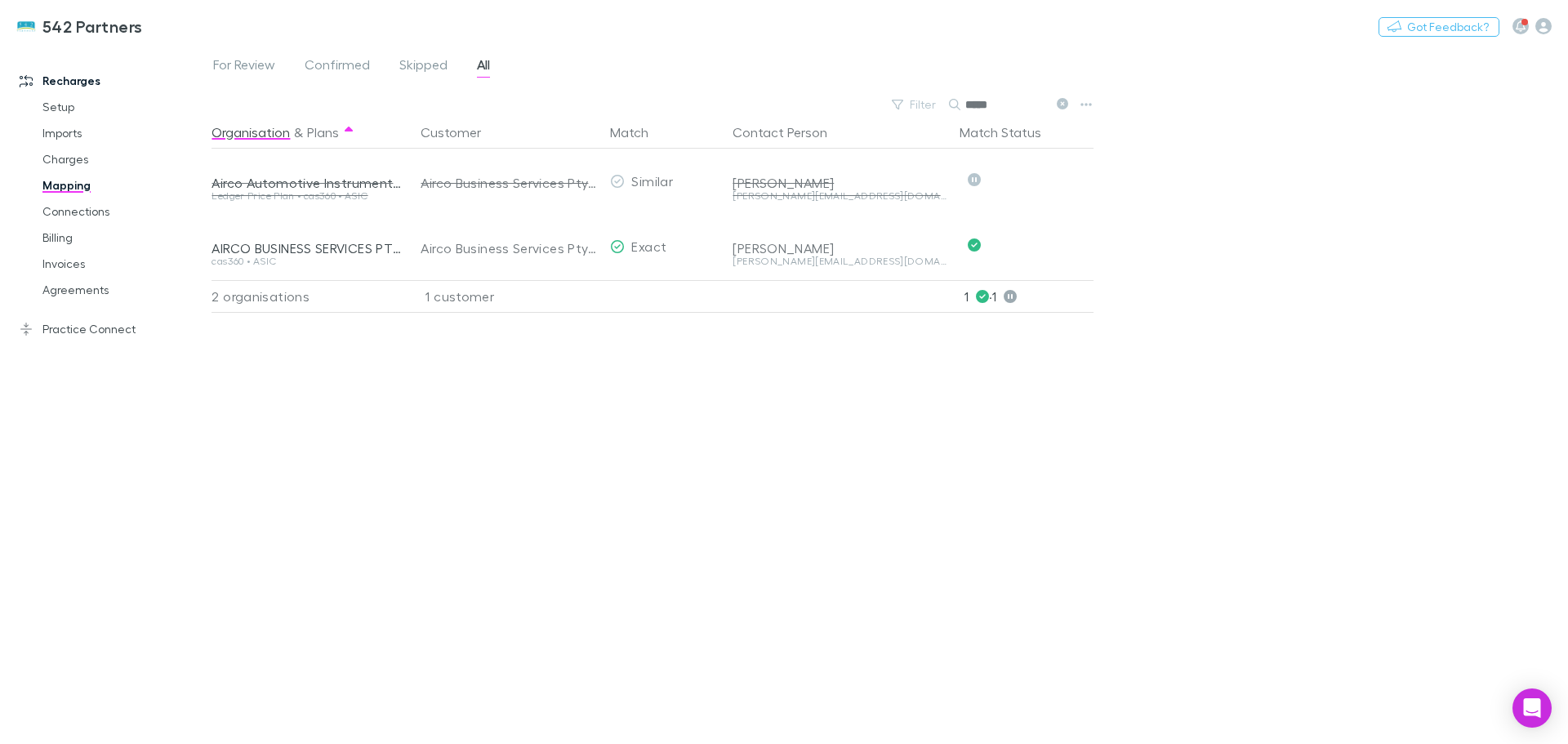
click at [939, 93] on div "Filter Search *****" at bounding box center [979, 104] width 191 height 23
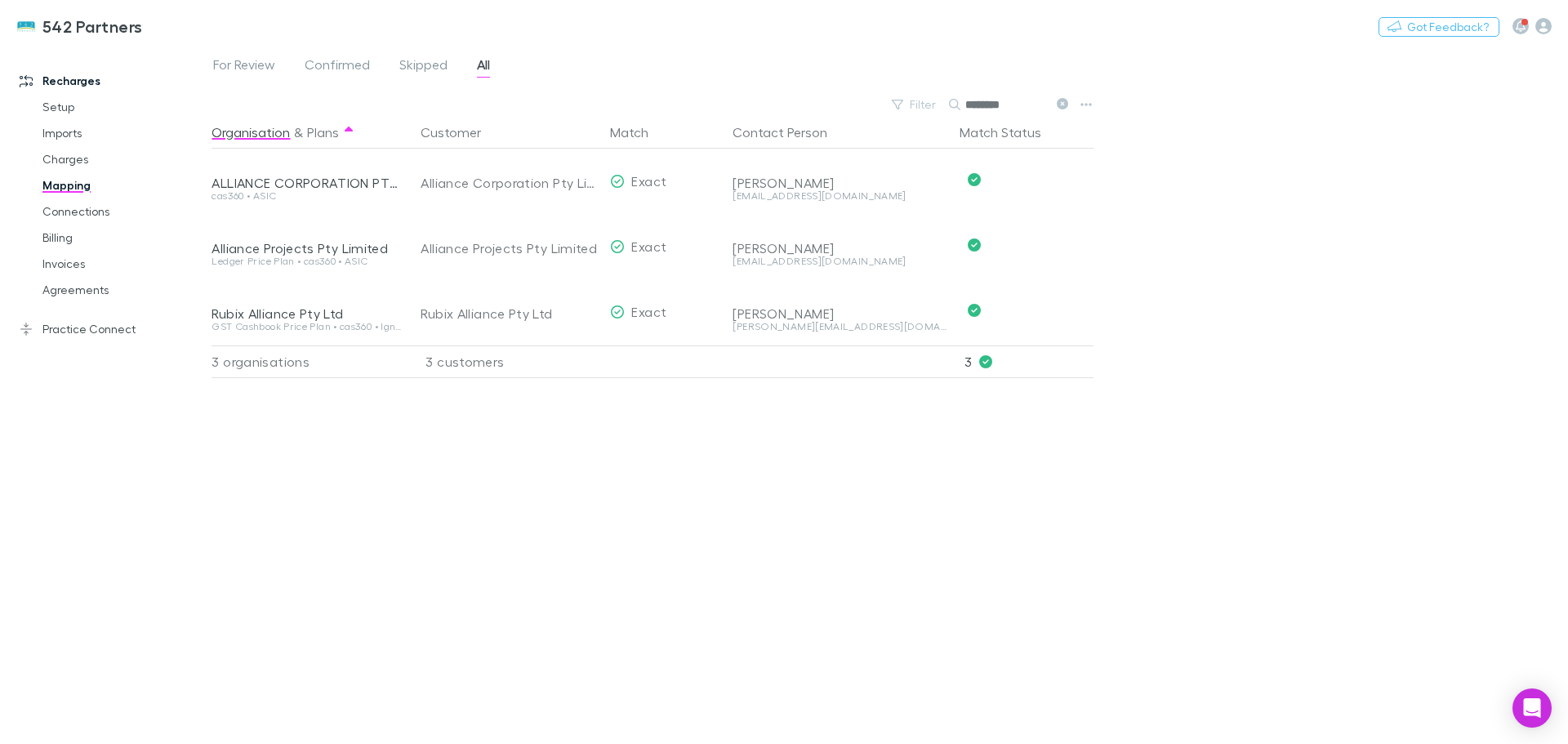
drag, startPoint x: 1007, startPoint y: 99, endPoint x: 938, endPoint y: 89, distance: 69.7
click at [938, 89] on div "For Review Confirmed Skipped All Filter Search ******** Organisation & Plans Cu…" at bounding box center [890, 394] width 1356 height 698
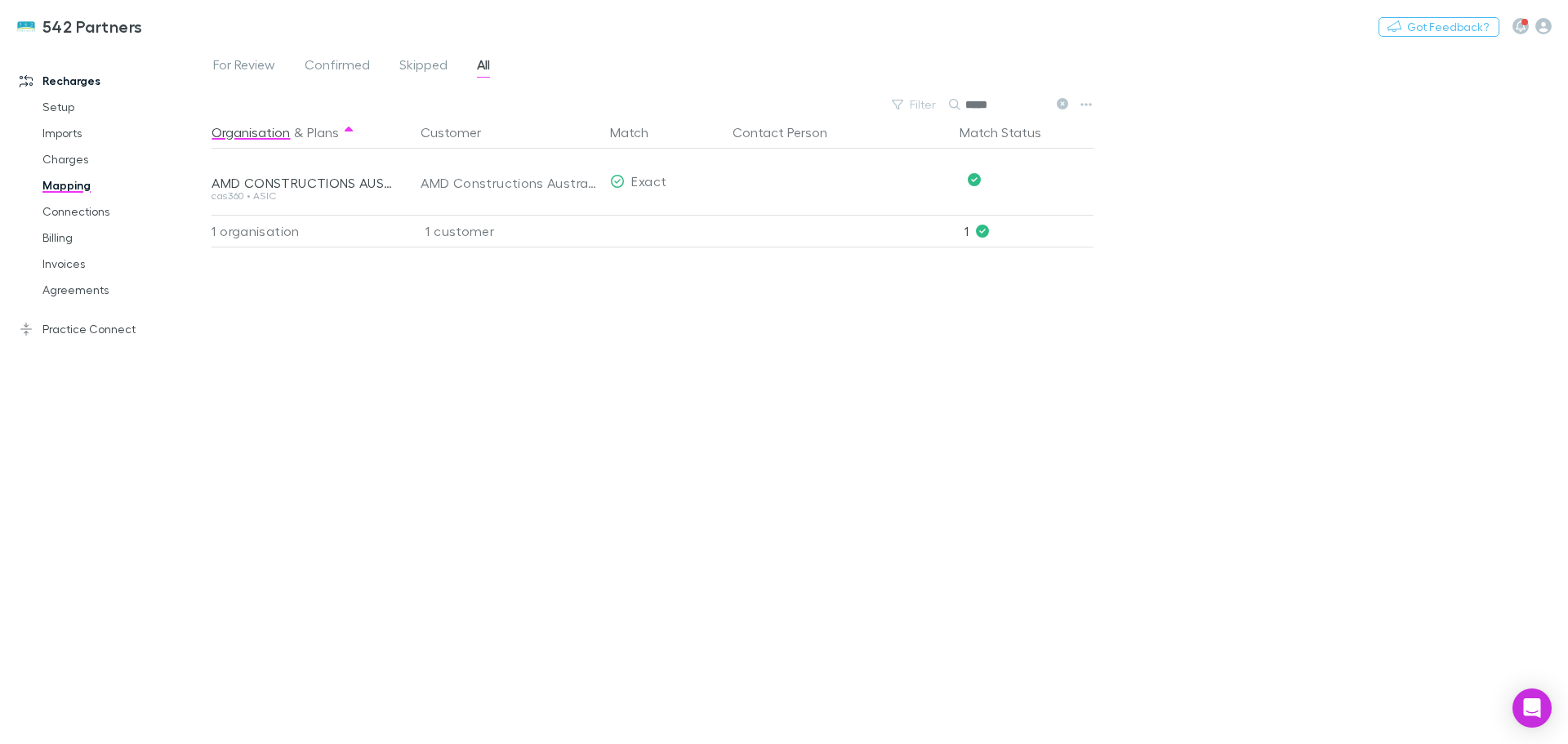
drag, startPoint x: 1012, startPoint y: 106, endPoint x: 915, endPoint y: 87, distance: 98.8
click at [915, 87] on div "For Review Confirmed Skipped All Filter Search ***** Organisation & Plans Custo…" at bounding box center [890, 394] width 1356 height 698
drag, startPoint x: 1011, startPoint y: 103, endPoint x: 959, endPoint y: 94, distance: 52.8
click at [959, 94] on div "Search ******" at bounding box center [1010, 104] width 123 height 23
type input "*****"
